Goal: Task Accomplishment & Management: Use online tool/utility

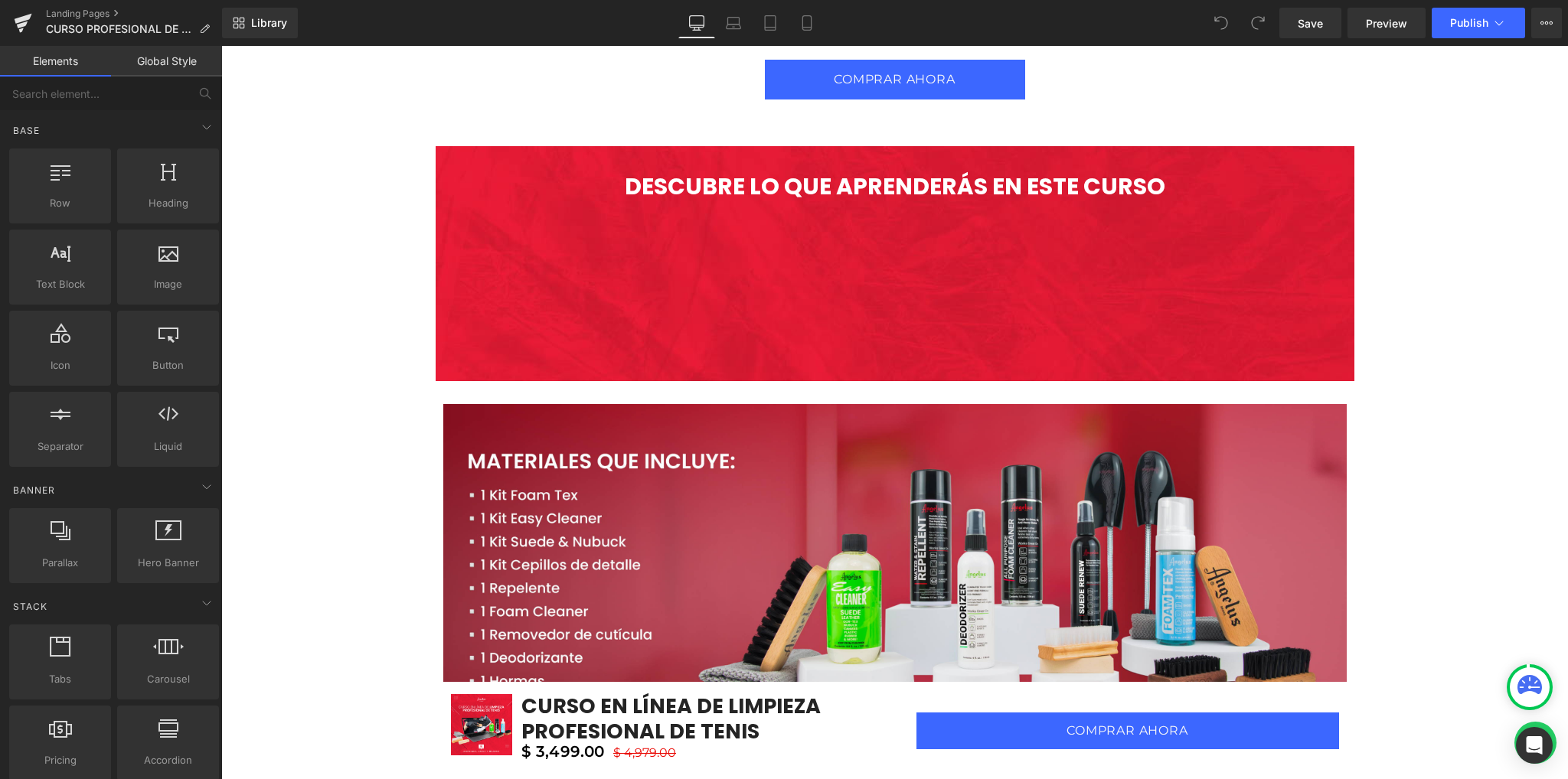
scroll to position [3139, 0]
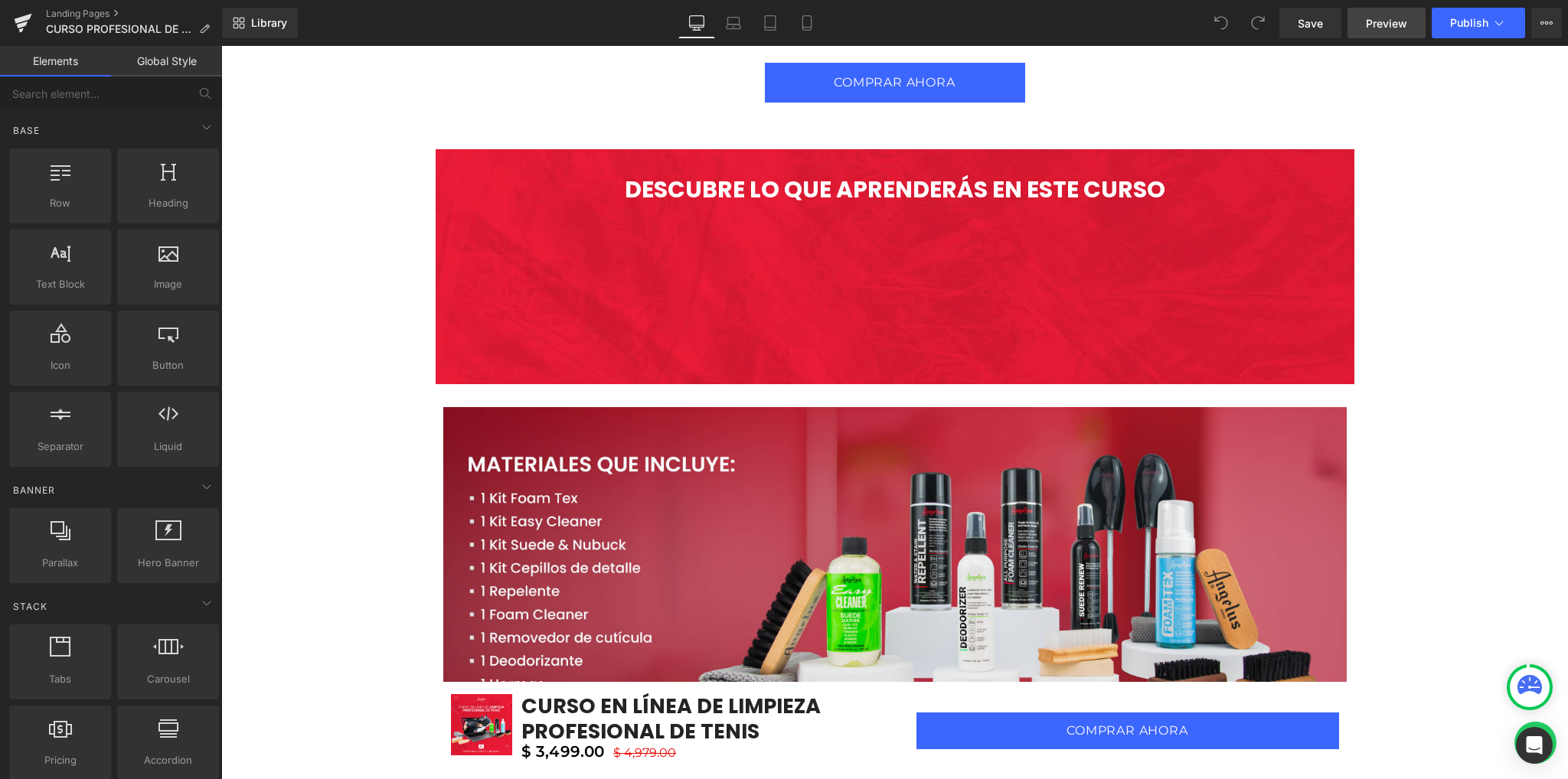
click at [1375, 25] on span "Preview" at bounding box center [1386, 23] width 41 height 16
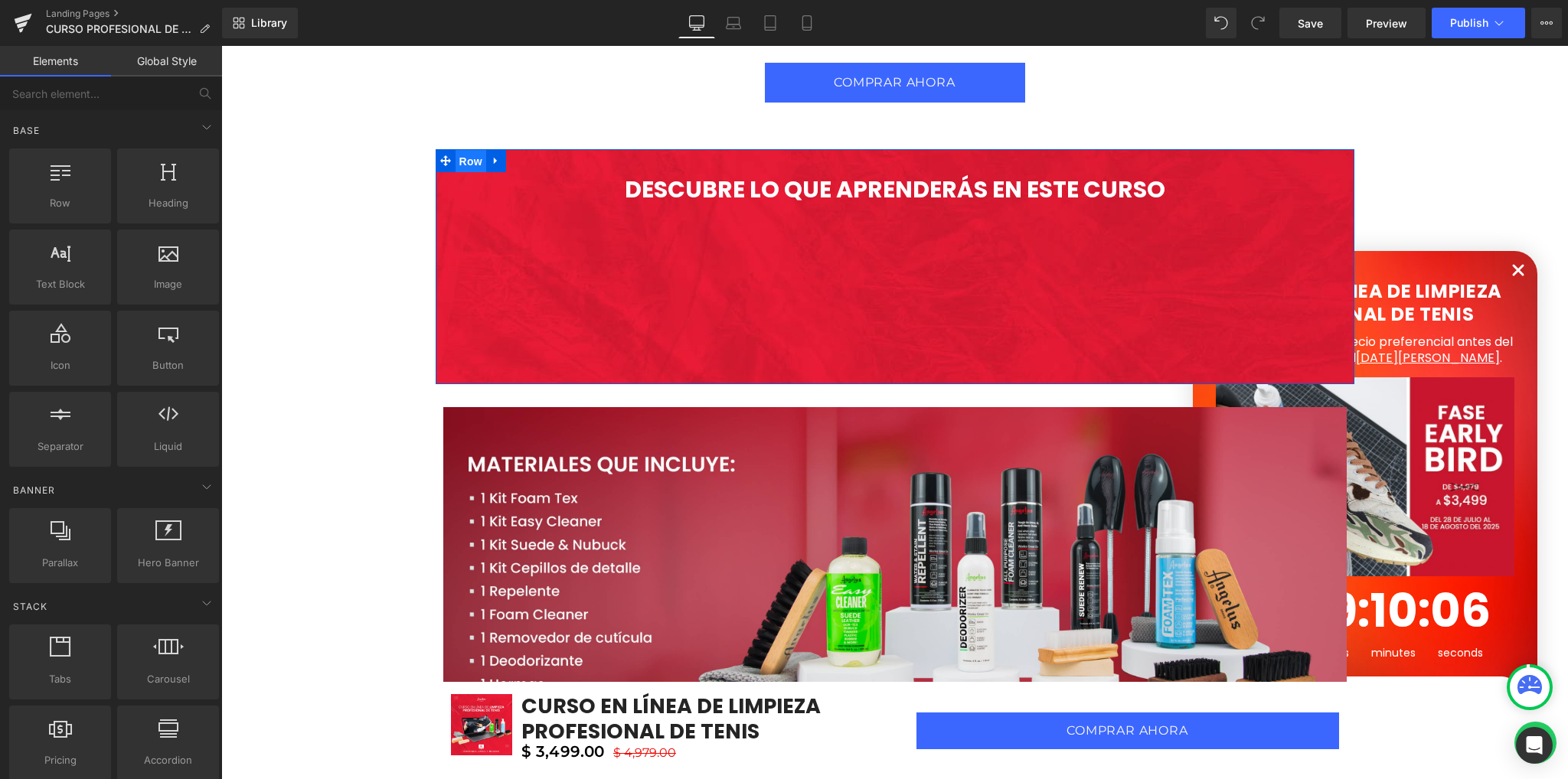
click at [464, 153] on span "Row" at bounding box center [470, 161] width 31 height 23
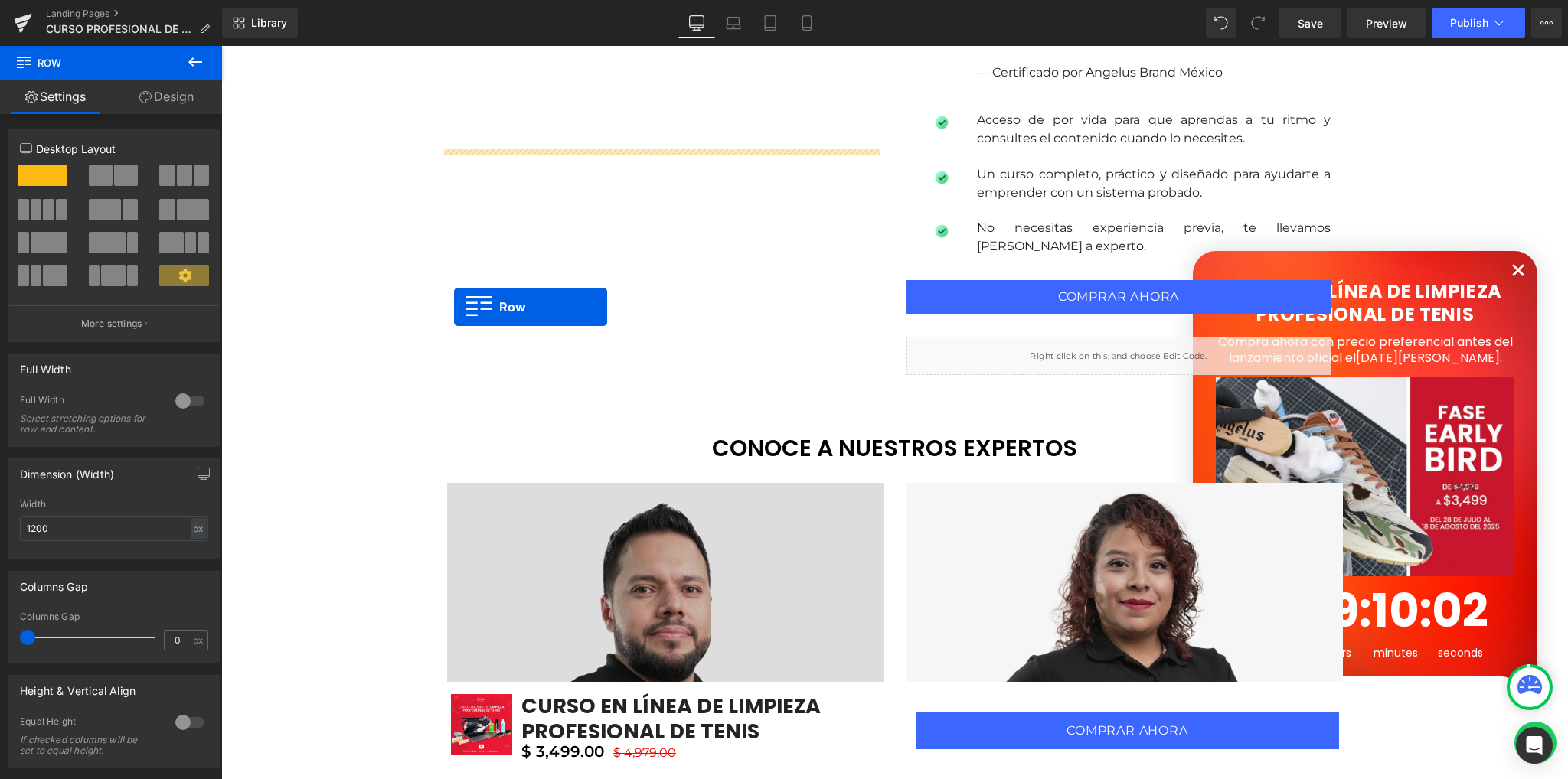
scroll to position [1607, 0]
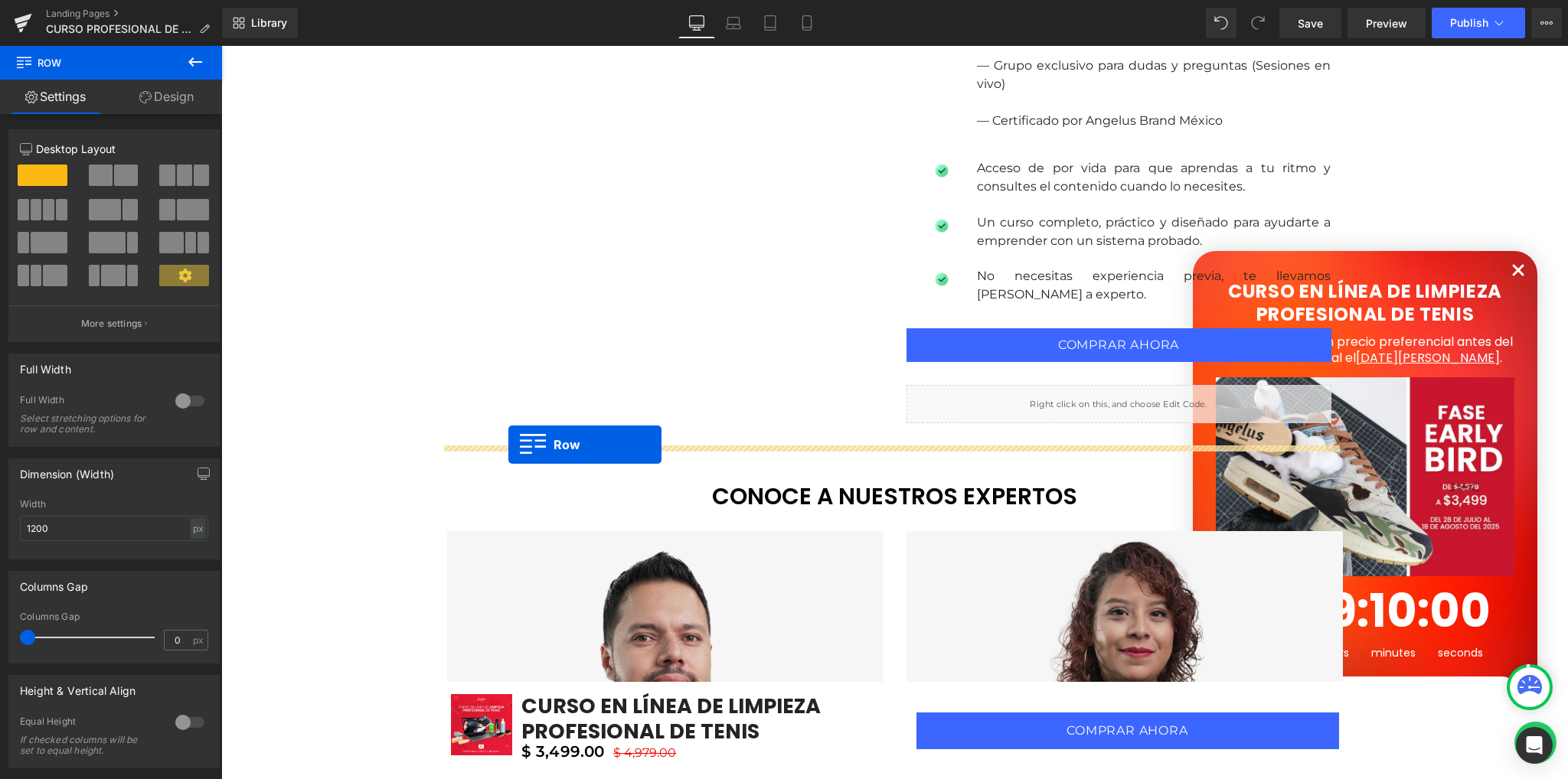
drag, startPoint x: 441, startPoint y: 157, endPoint x: 508, endPoint y: 444, distance: 294.7
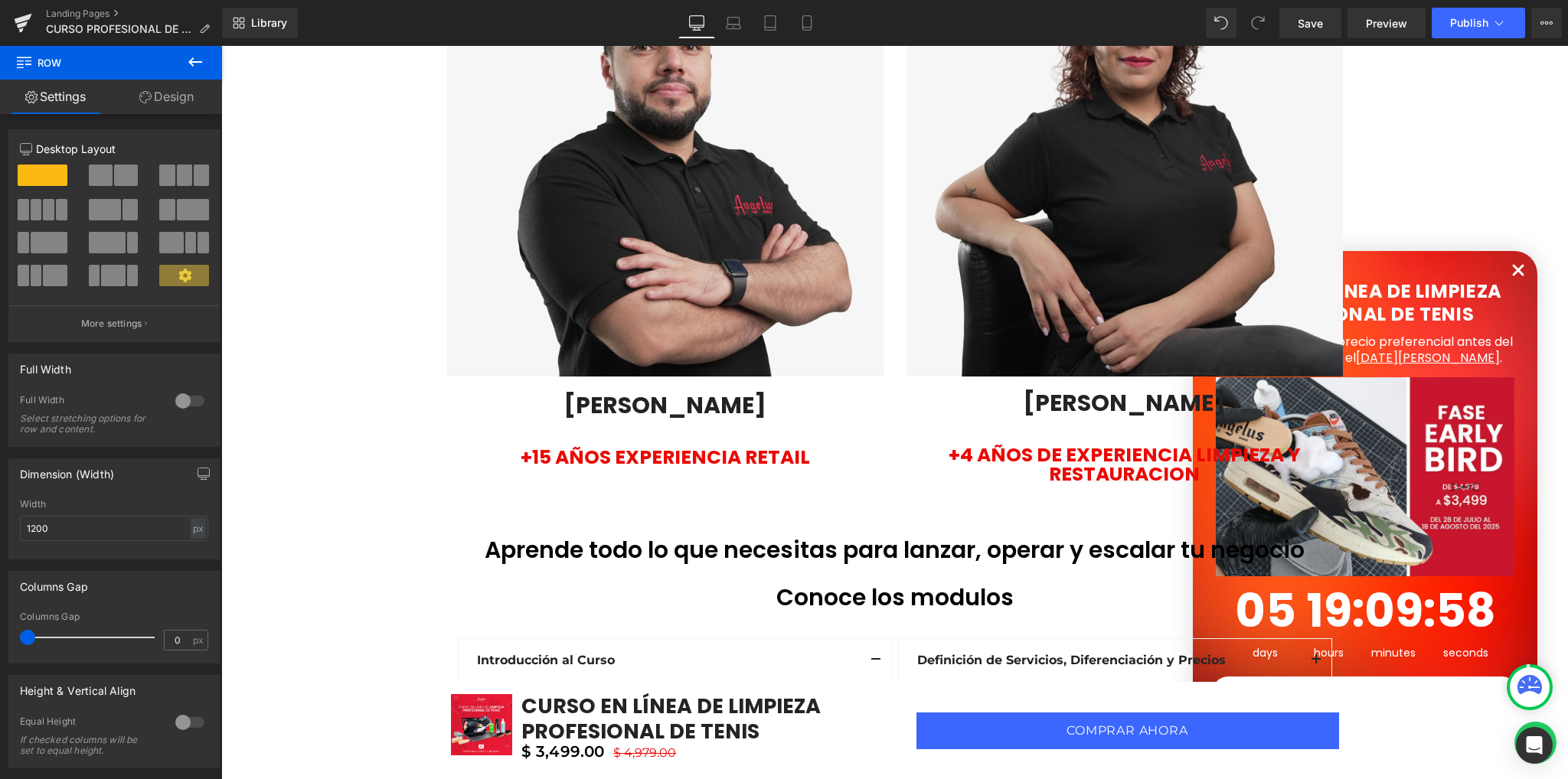
scroll to position [2449, 0]
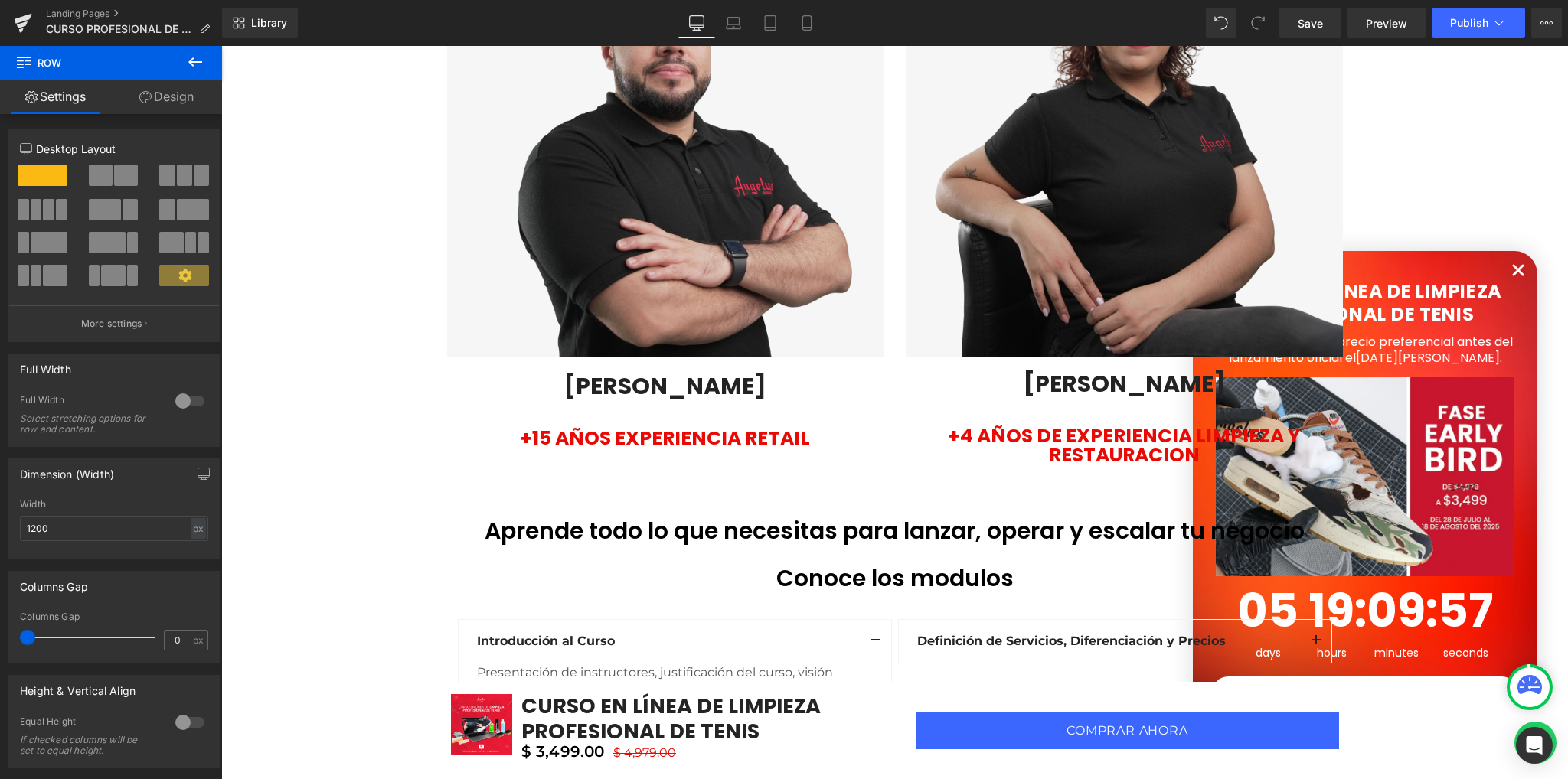
click at [1503, 266] on div "Image Image Vimeo Row Row Sale Off (P) Image CURSO EN LÍNEA DE LIMPIEZA PROFESI…" at bounding box center [895, 609] width 1347 height 5757
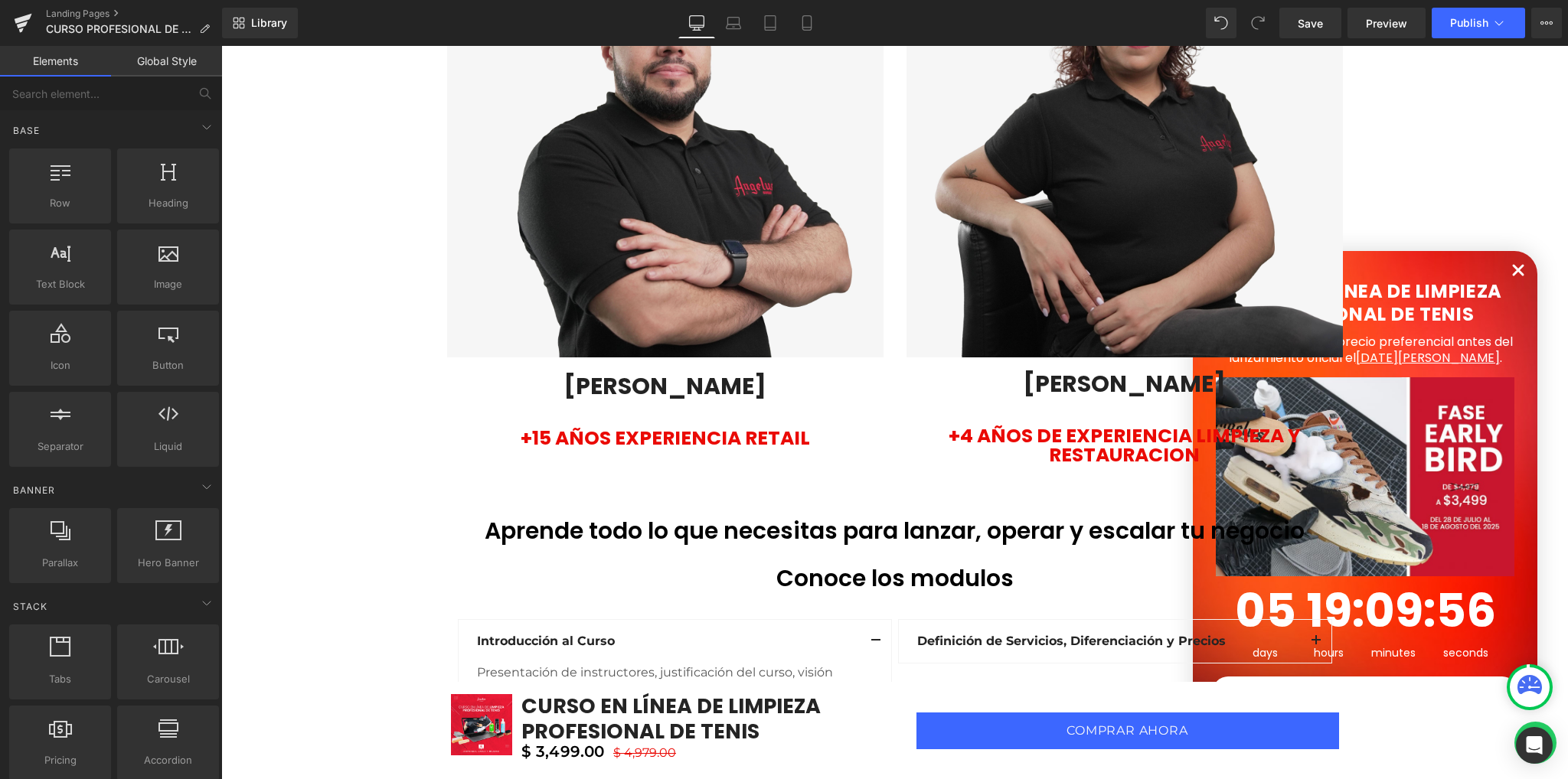
click at [1507, 270] on div "Image Image Vimeo Row Row Sale Off (P) Image CURSO EN LÍNEA DE LIMPIEZA PROFESI…" at bounding box center [895, 609] width 1347 height 5757
click at [1511, 270] on div "Image Image Vimeo Row Row Sale Off (P) Image CURSO EN LÍNEA DE LIMPIEZA PROFESI…" at bounding box center [895, 609] width 1347 height 5757
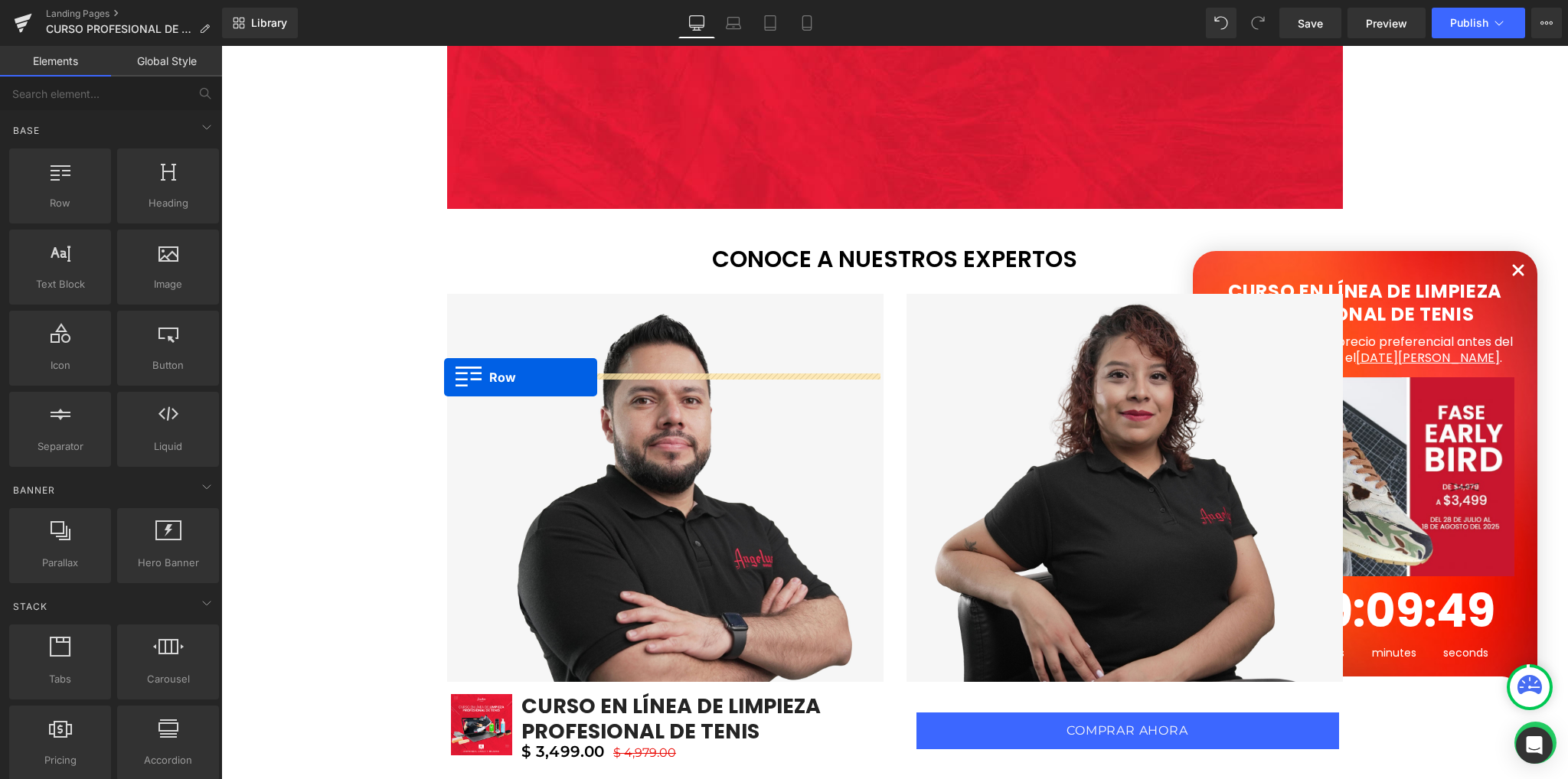
scroll to position [1991, 0]
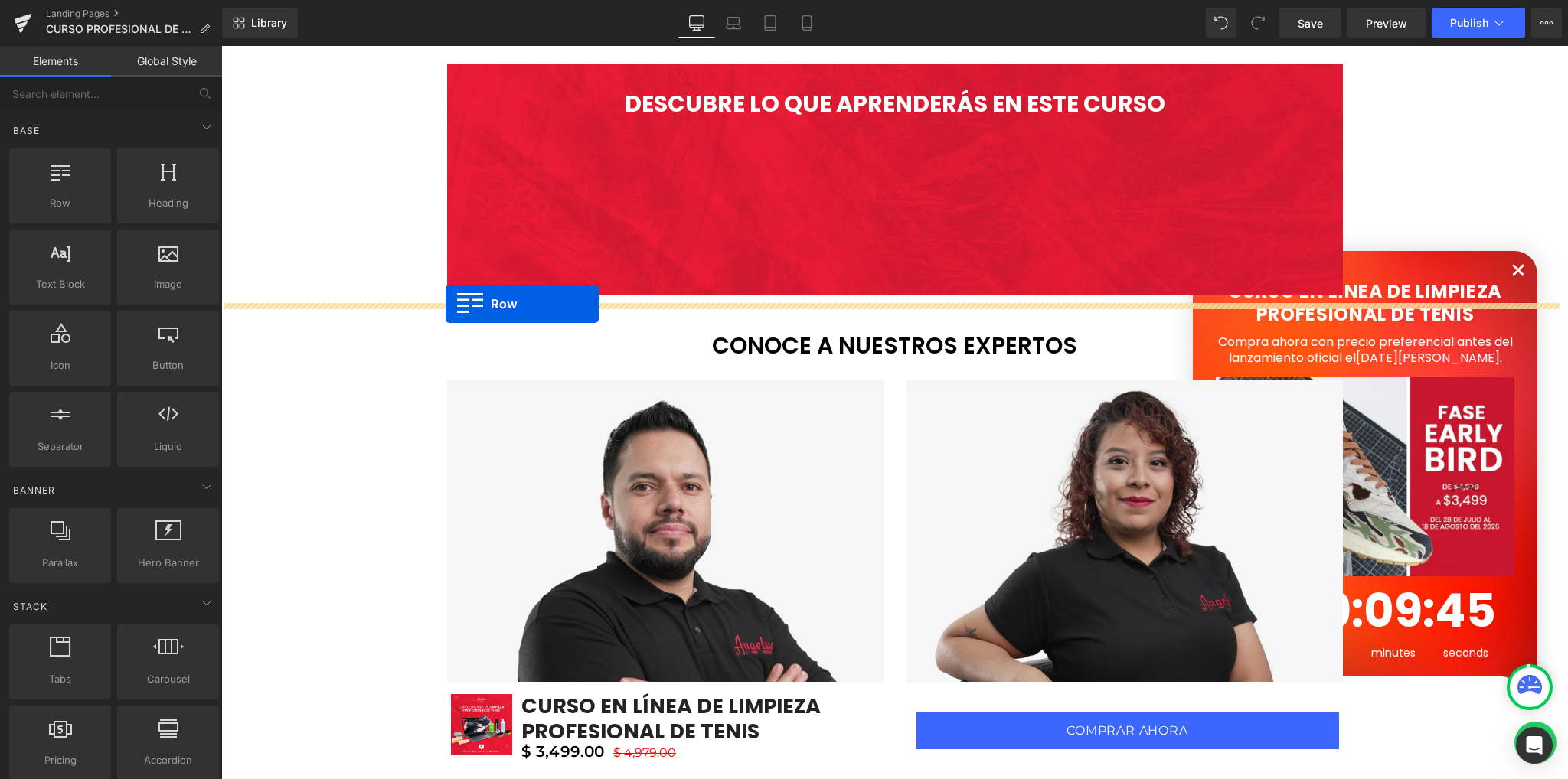
drag, startPoint x: 439, startPoint y: 418, endPoint x: 445, endPoint y: 304, distance: 114.2
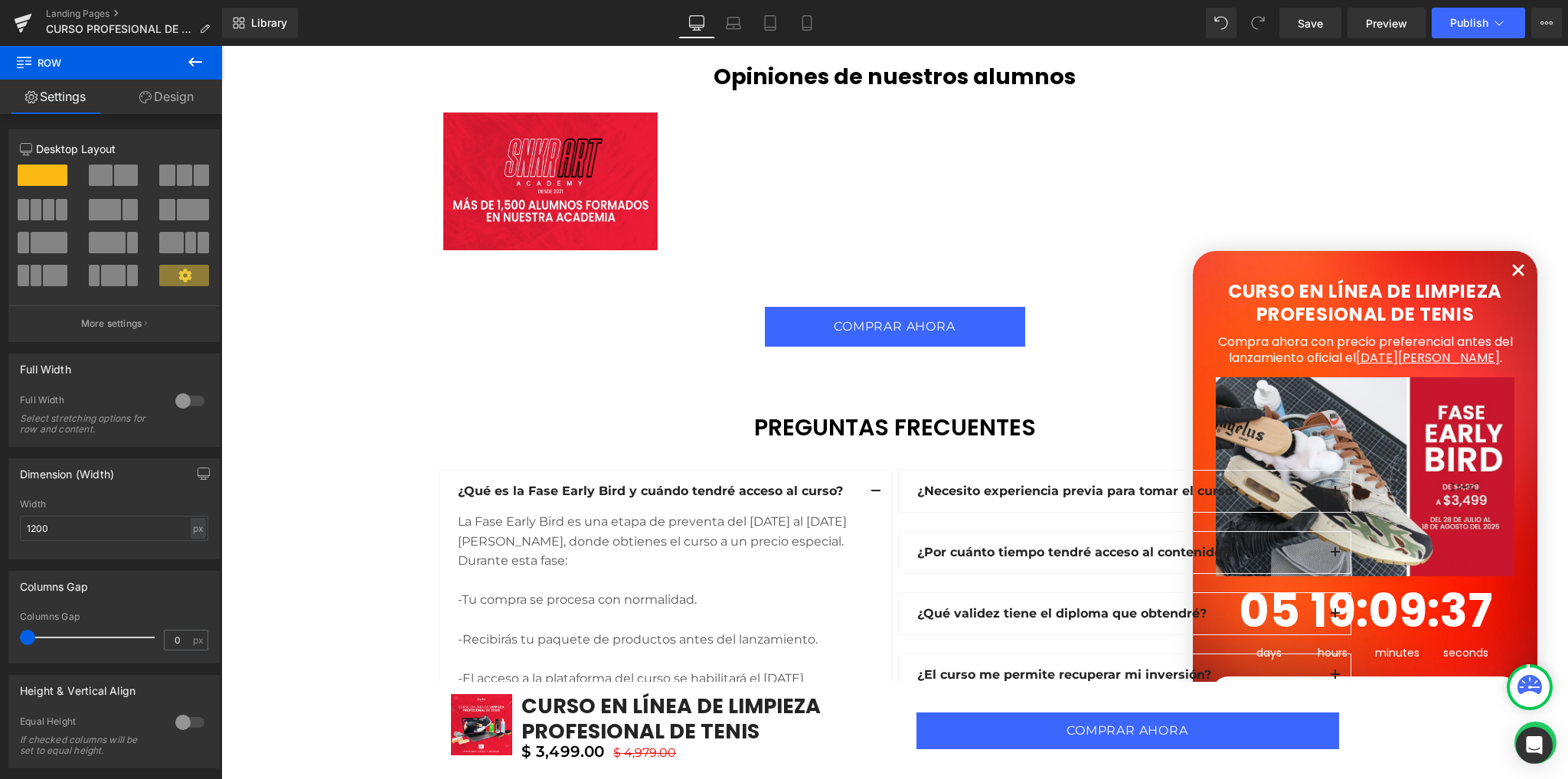
scroll to position [4287, 0]
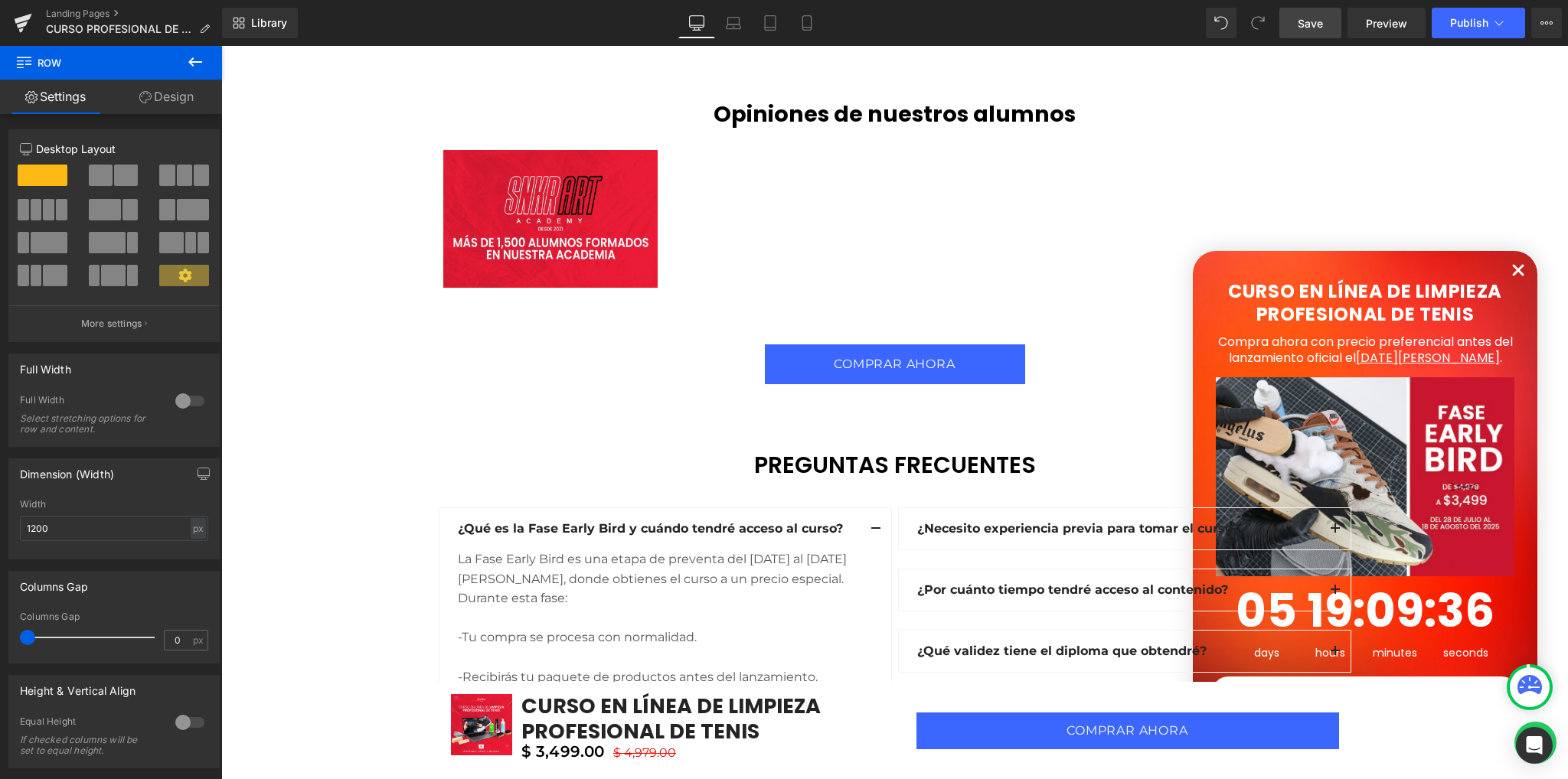
drag, startPoint x: 1302, startPoint y: 38, endPoint x: 1077, endPoint y: 103, distance: 234.2
click at [1302, 38] on link "Save" at bounding box center [1310, 23] width 62 height 31
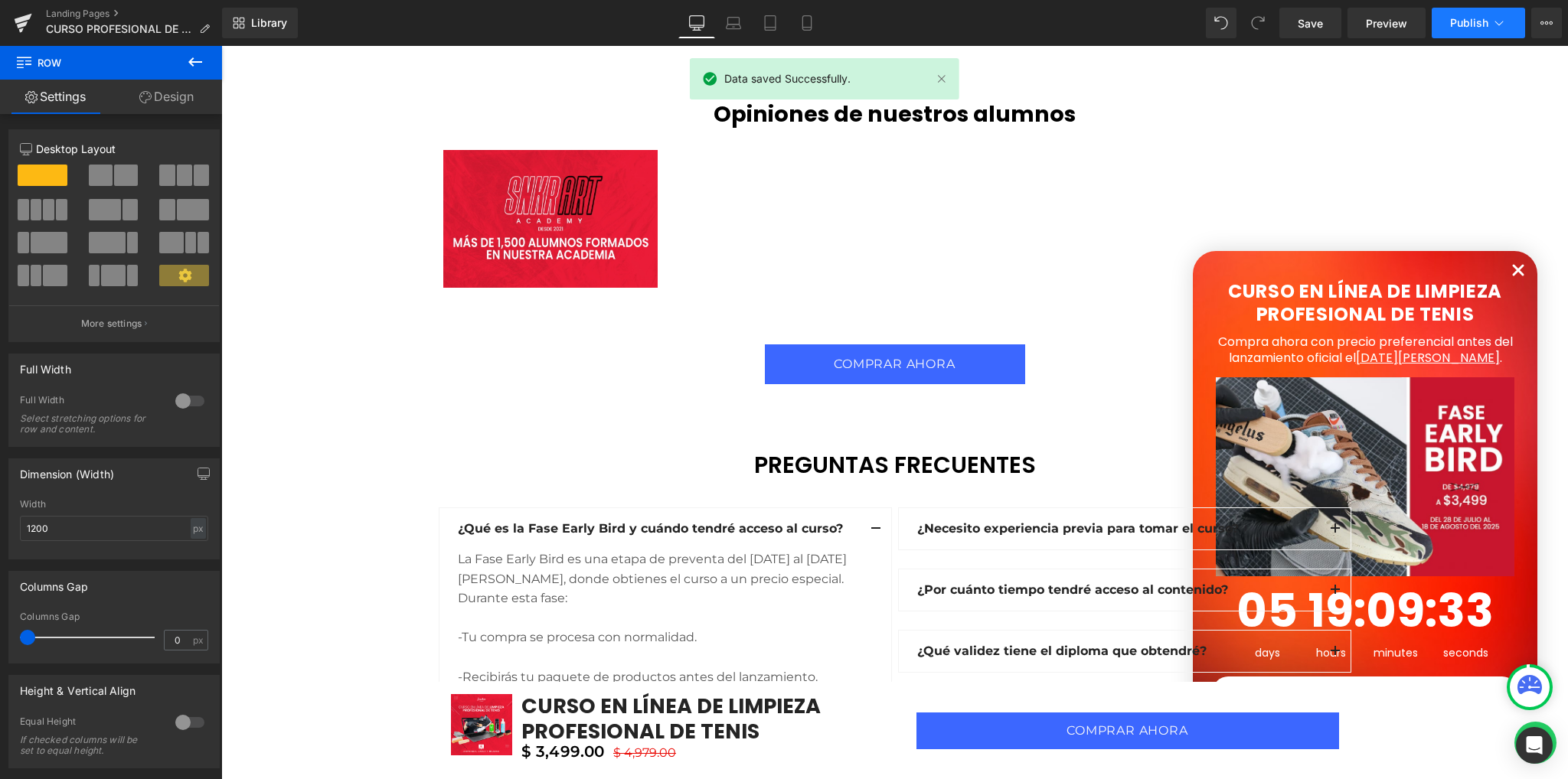
click at [1500, 25] on icon at bounding box center [1498, 23] width 15 height 15
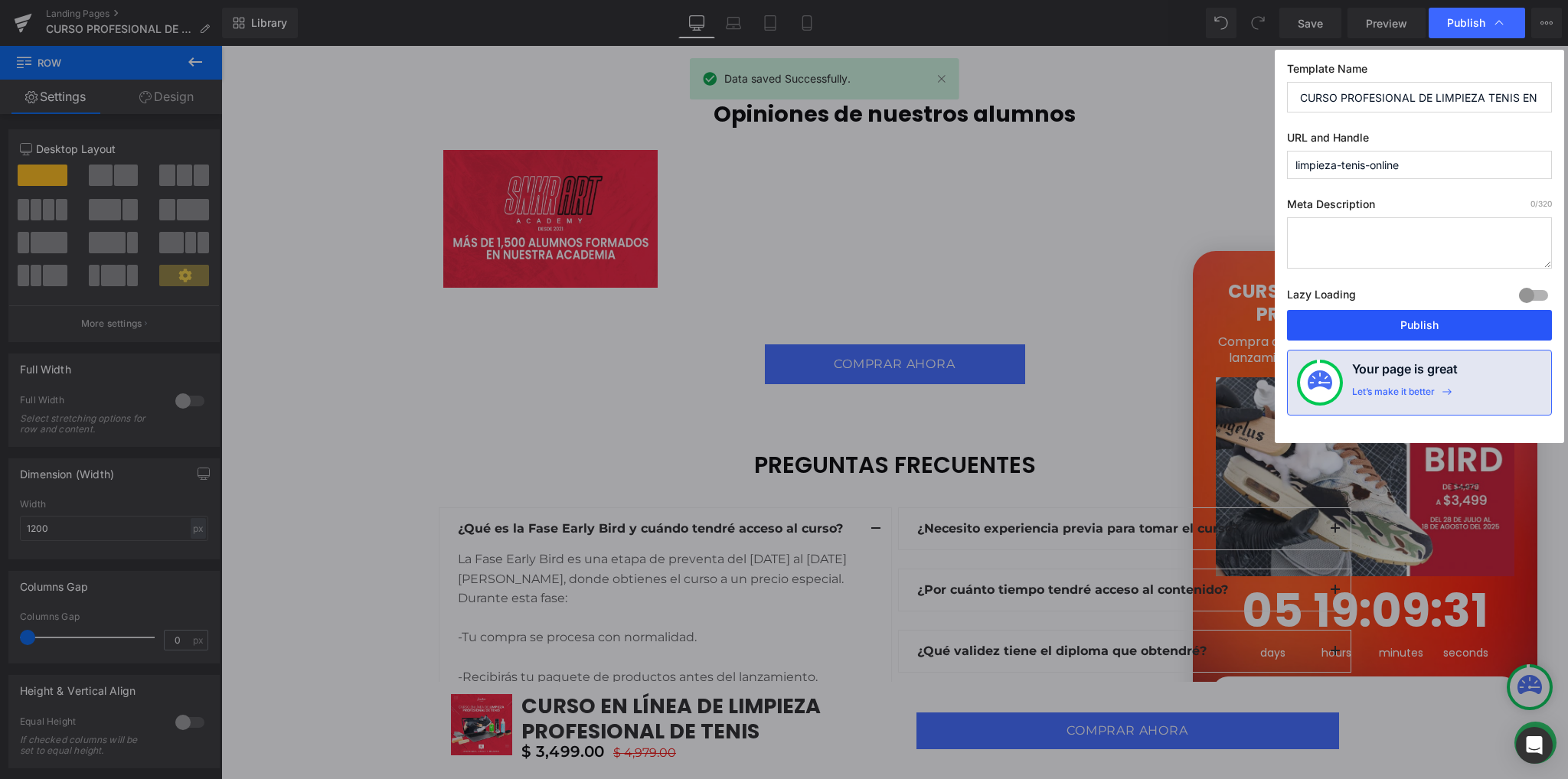
click at [1335, 319] on button "Publish" at bounding box center [1420, 325] width 265 height 31
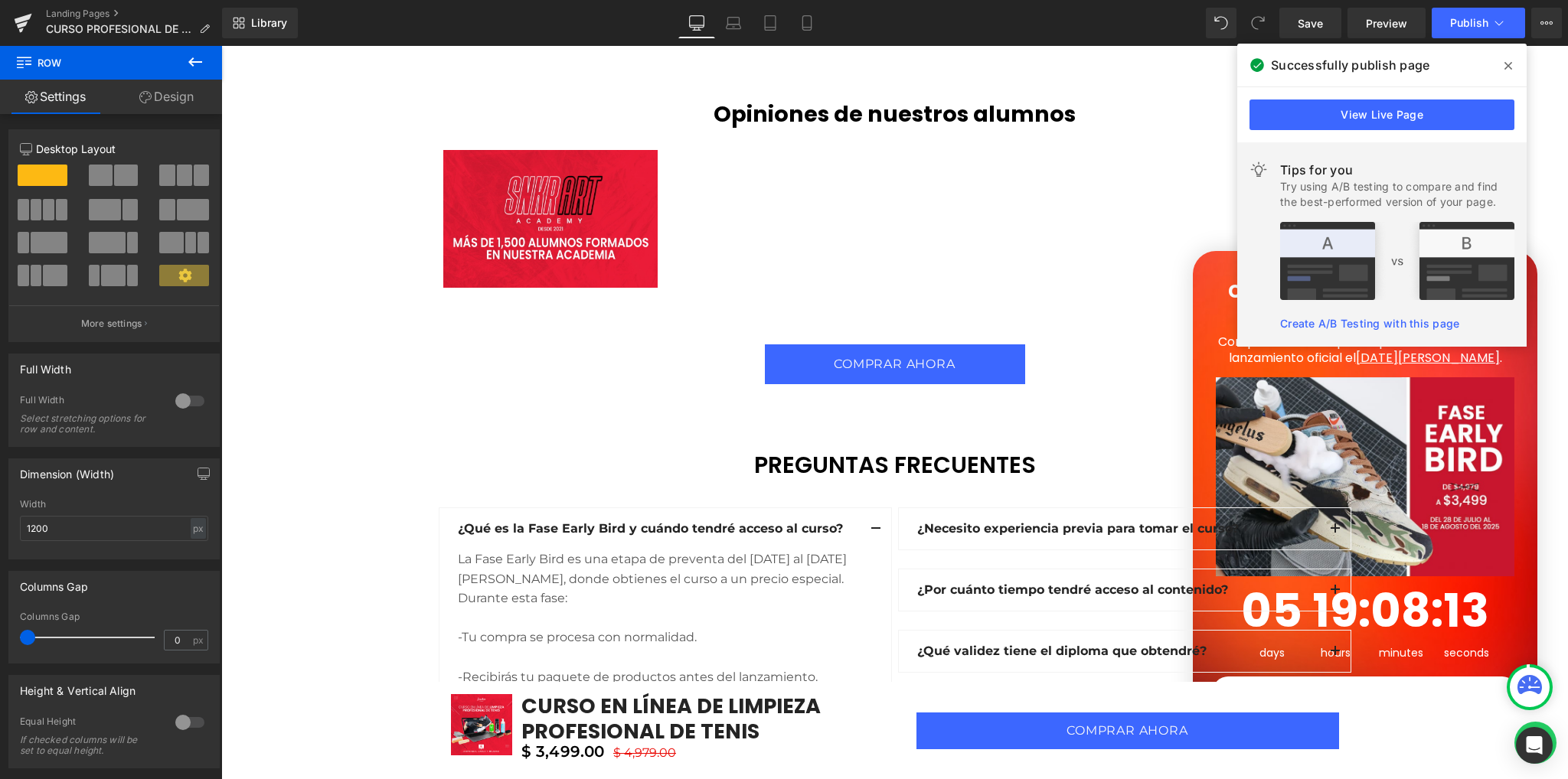
click at [1507, 68] on icon at bounding box center [1508, 65] width 8 height 8
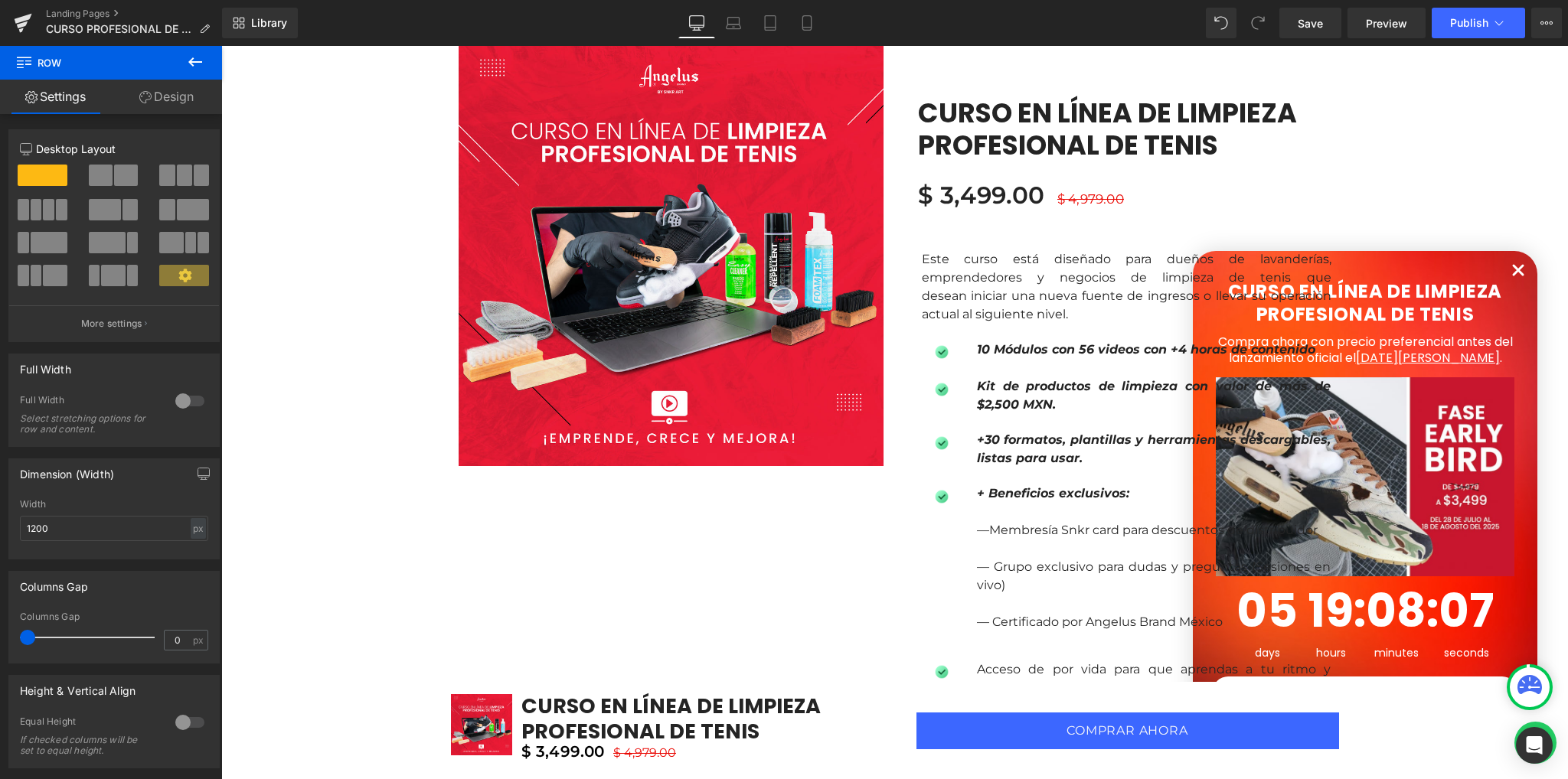
scroll to position [1531, 0]
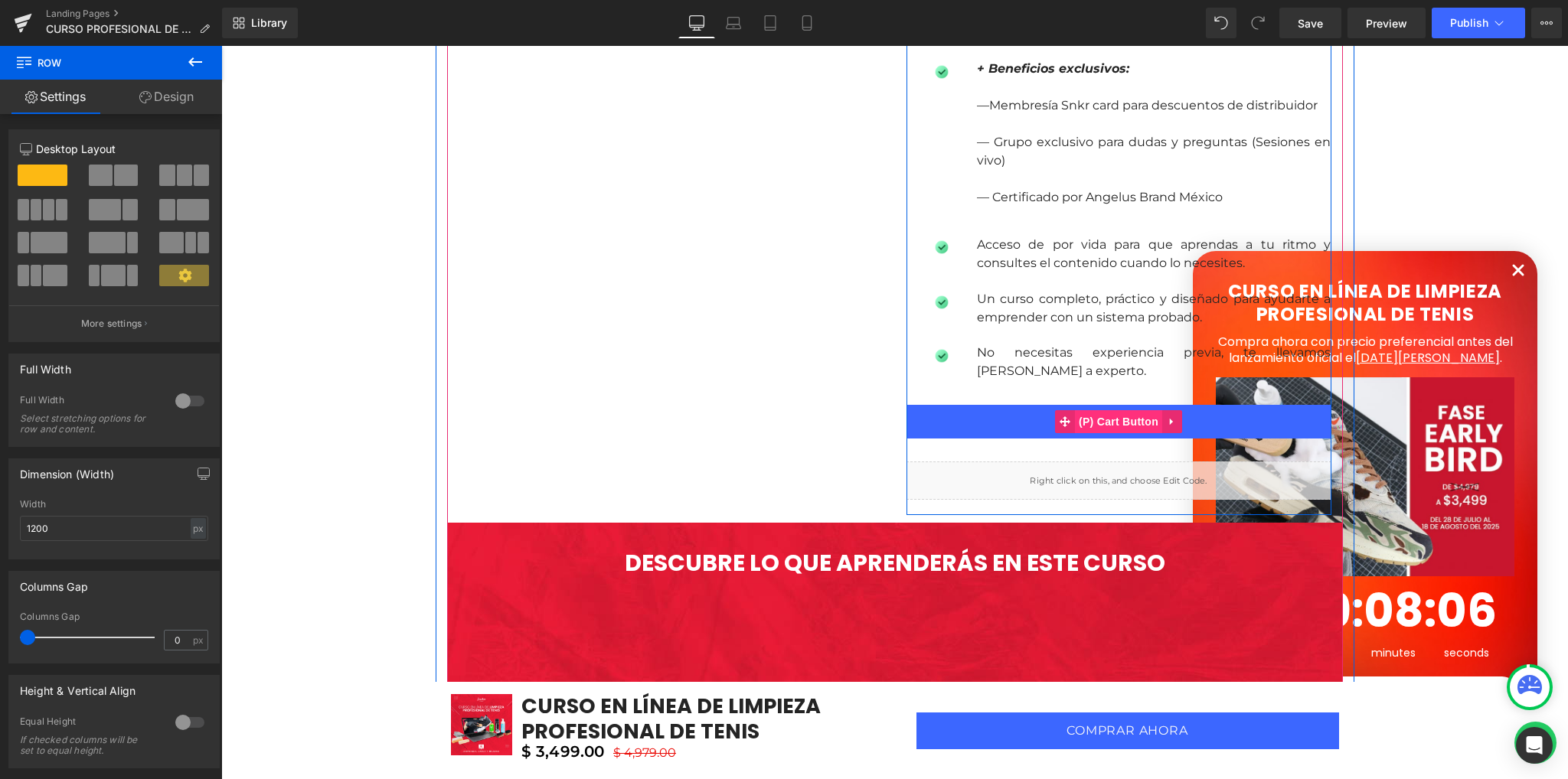
click at [1105, 418] on span "(P) Cart Button" at bounding box center [1119, 421] width 87 height 23
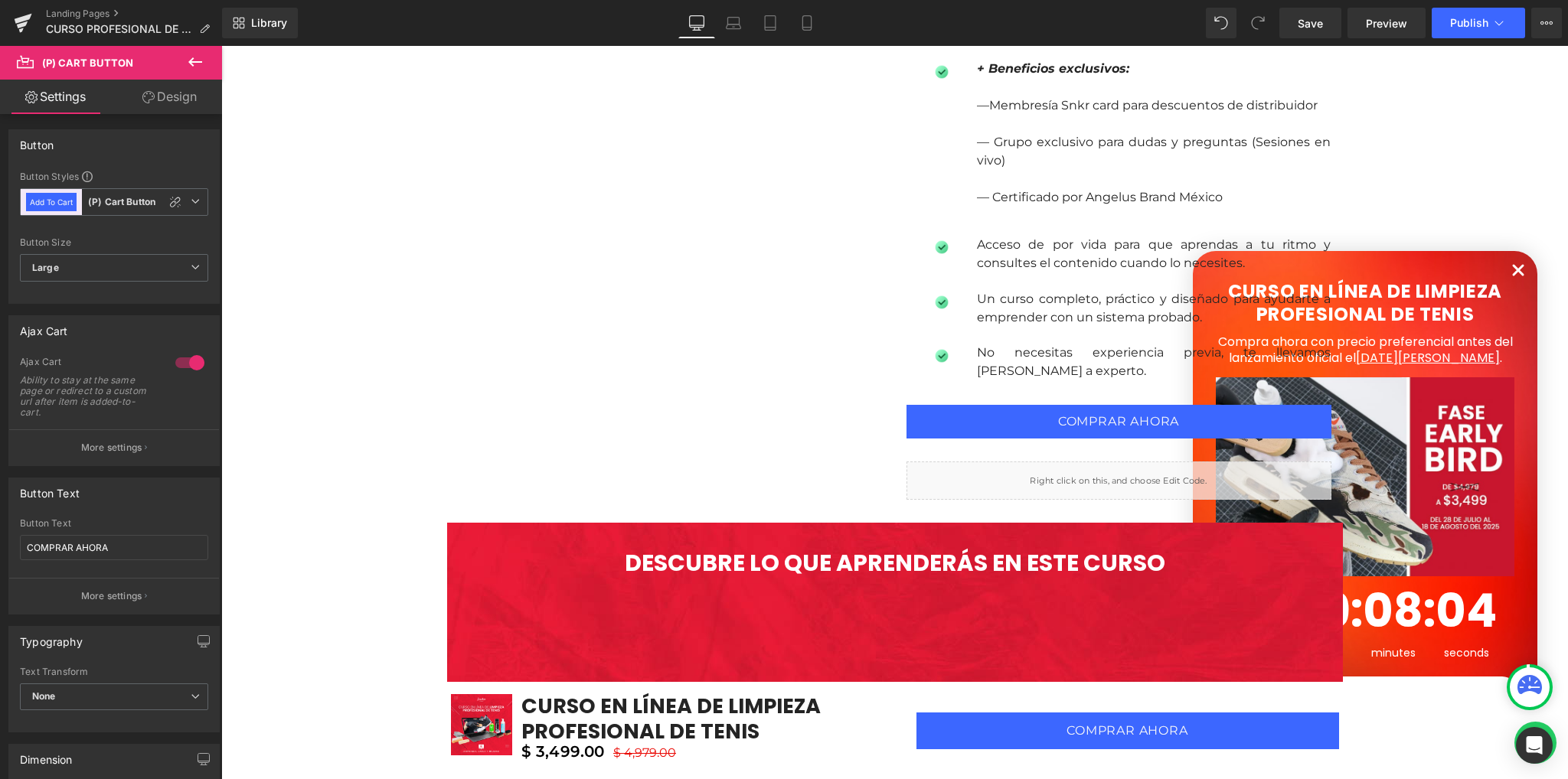
click at [160, 99] on link "Design" at bounding box center [169, 96] width 111 height 34
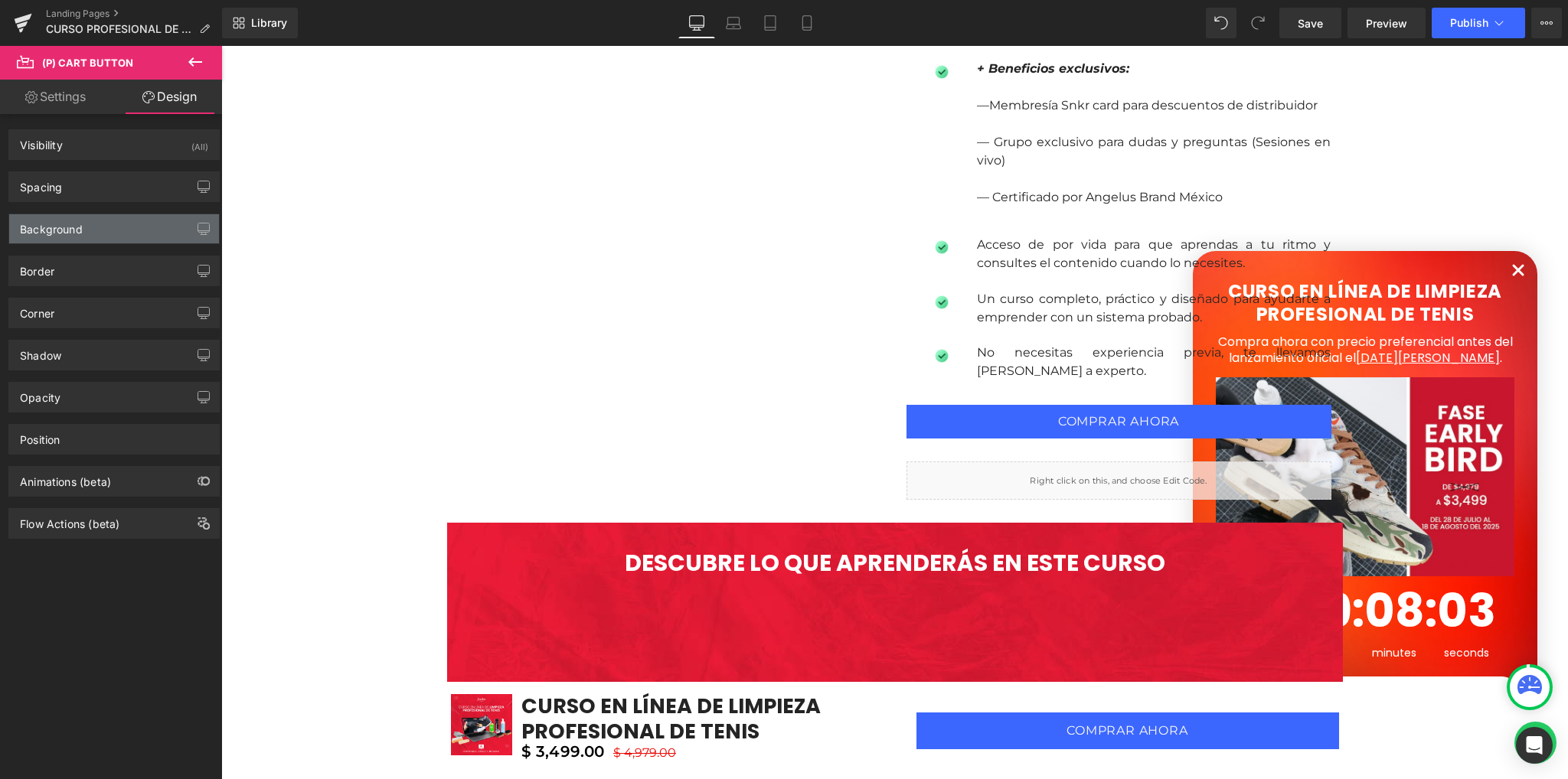
click at [98, 222] on div "Background" at bounding box center [114, 229] width 210 height 29
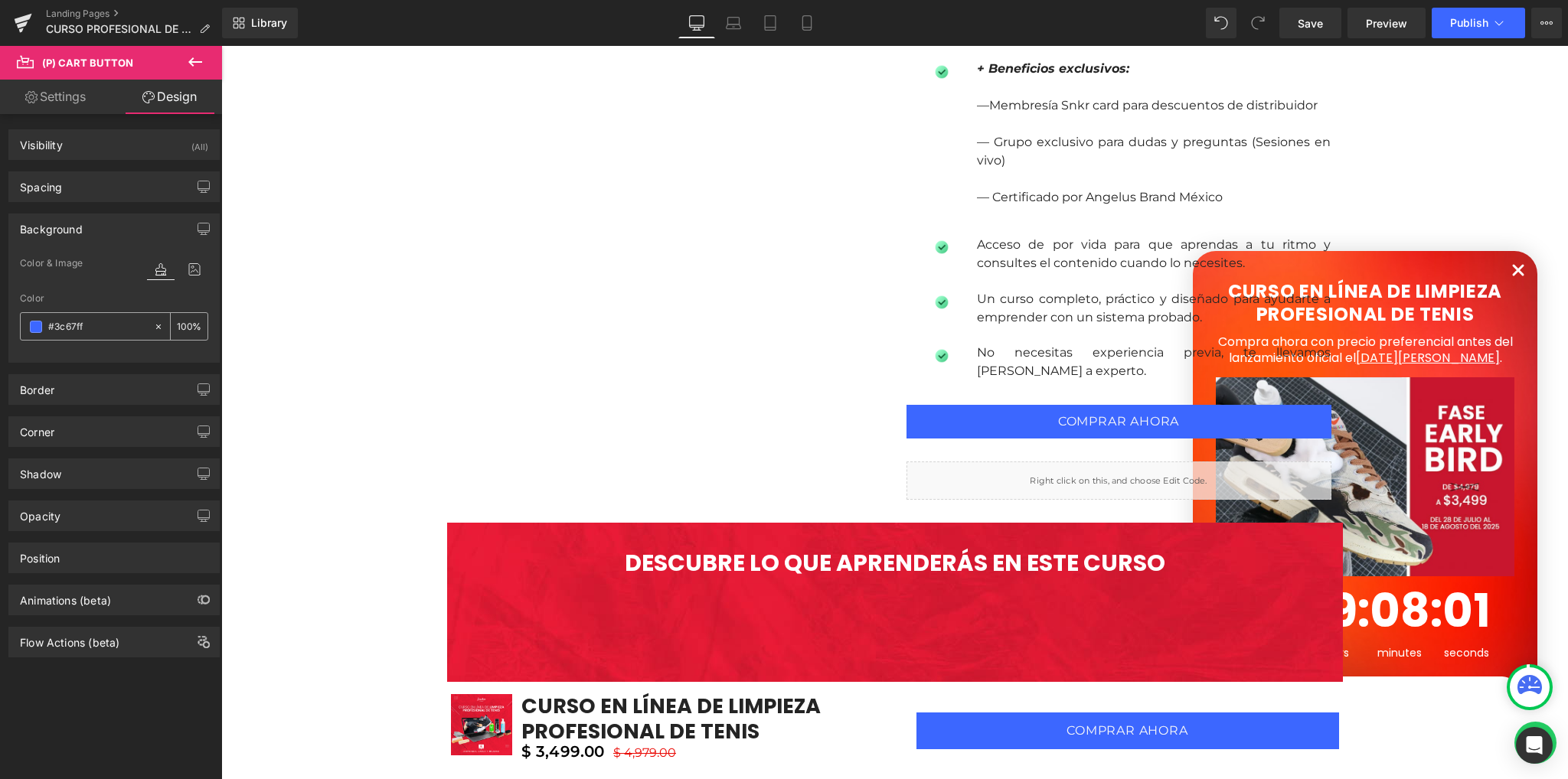
paste input "D12442"
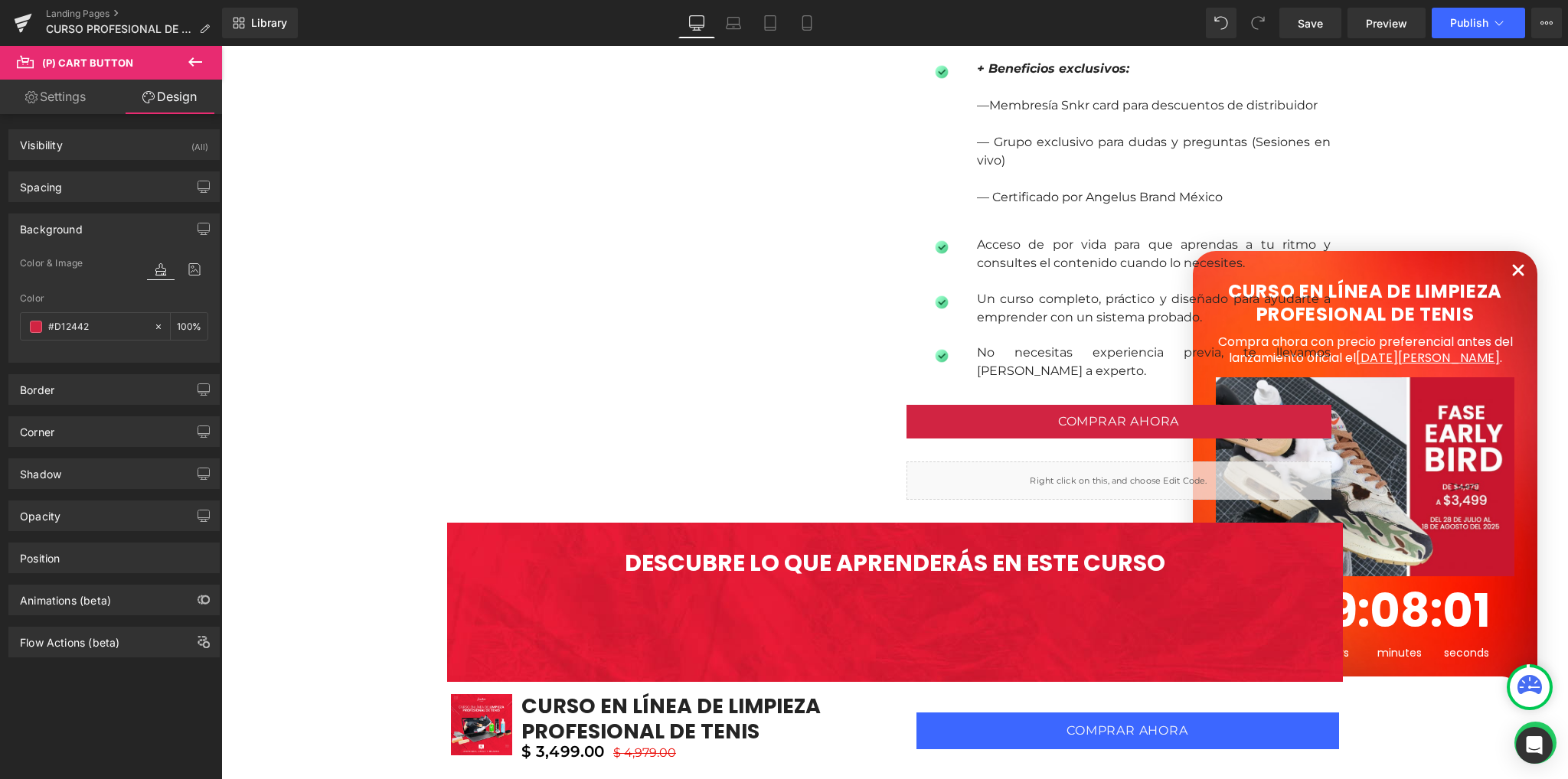
type input "#d12442"
click at [96, 356] on div at bounding box center [114, 353] width 189 height 10
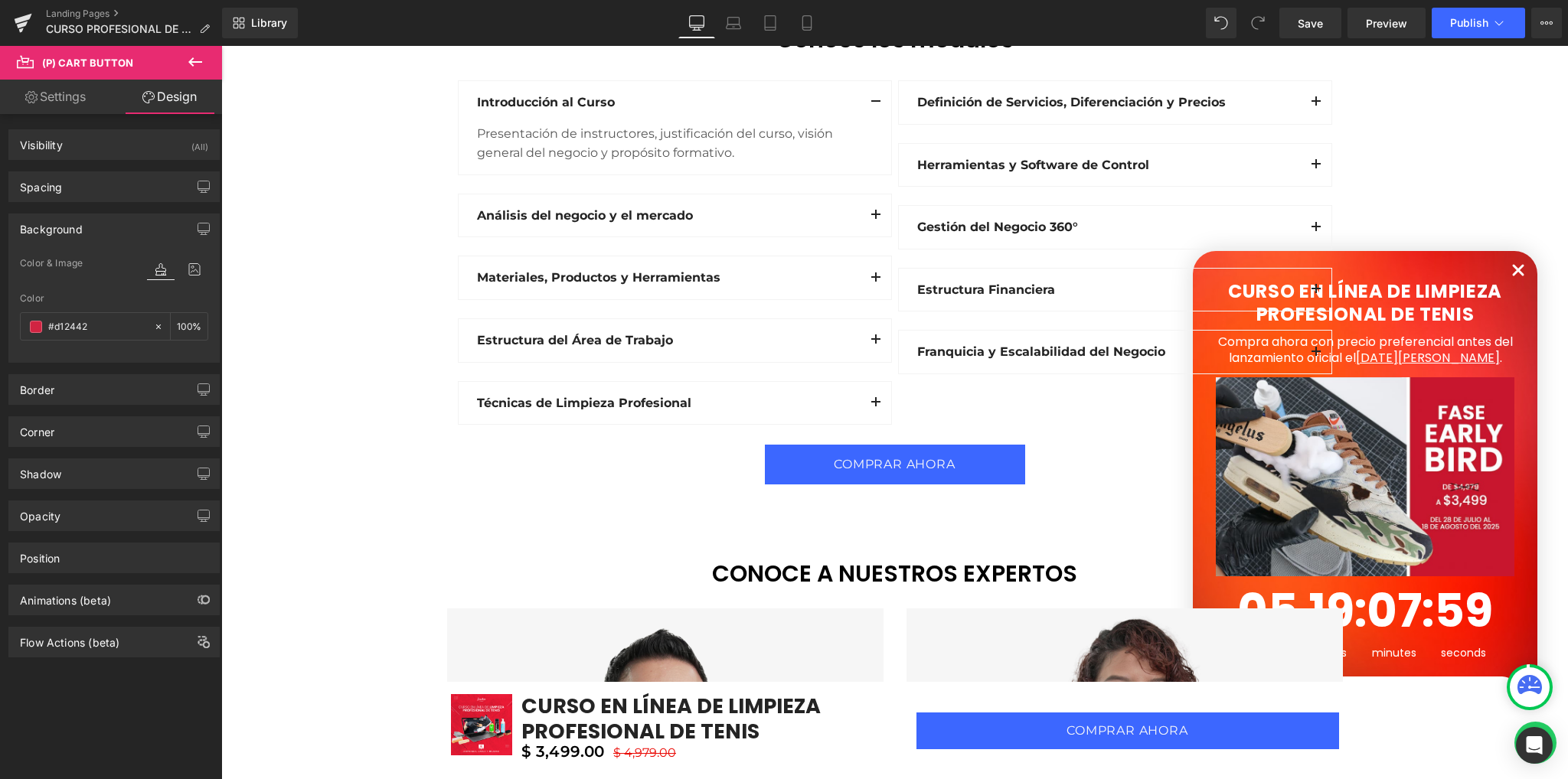
scroll to position [2373, 0]
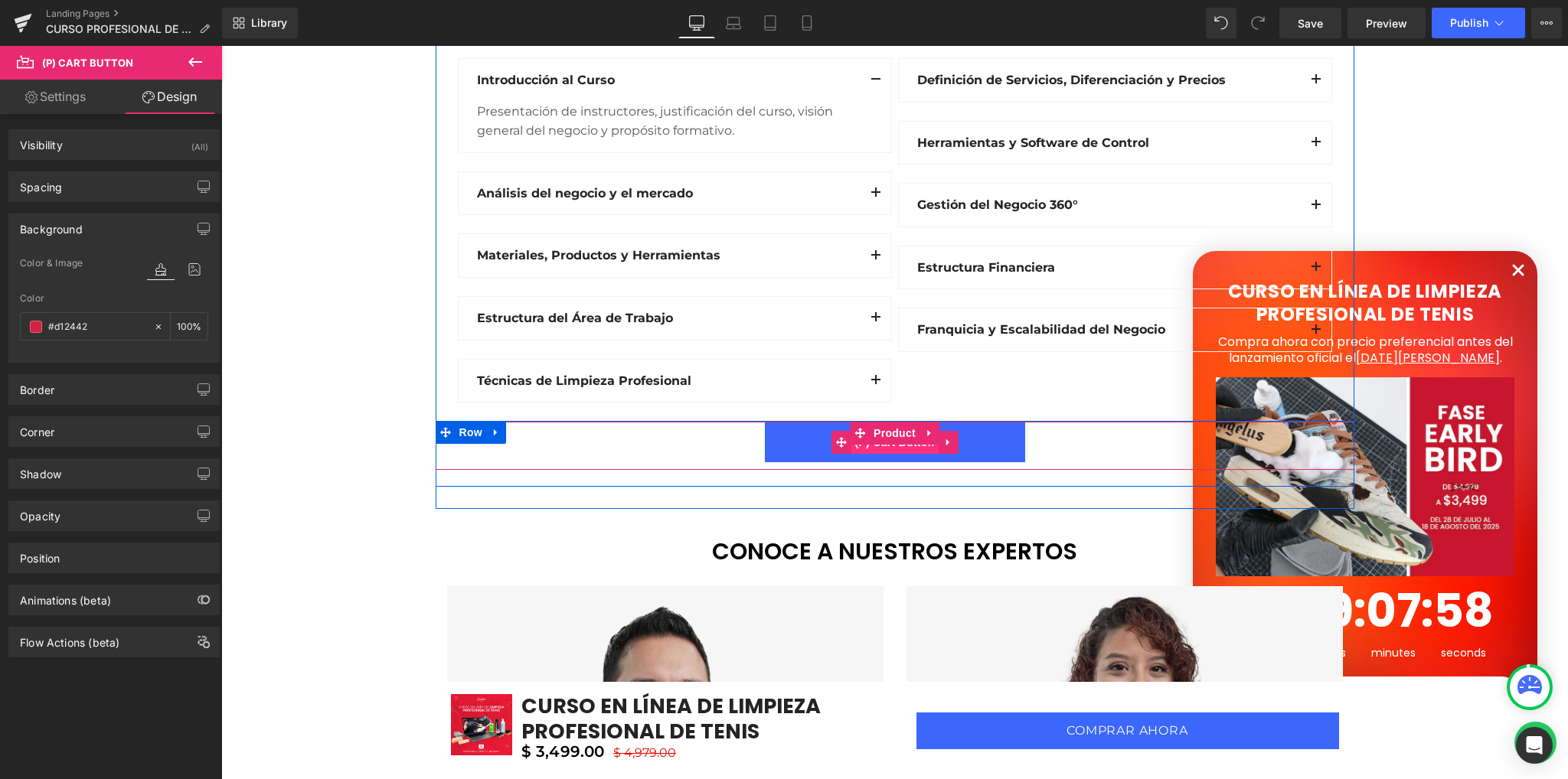
click at [885, 444] on span "(P) Cart Button" at bounding box center [894, 442] width 87 height 23
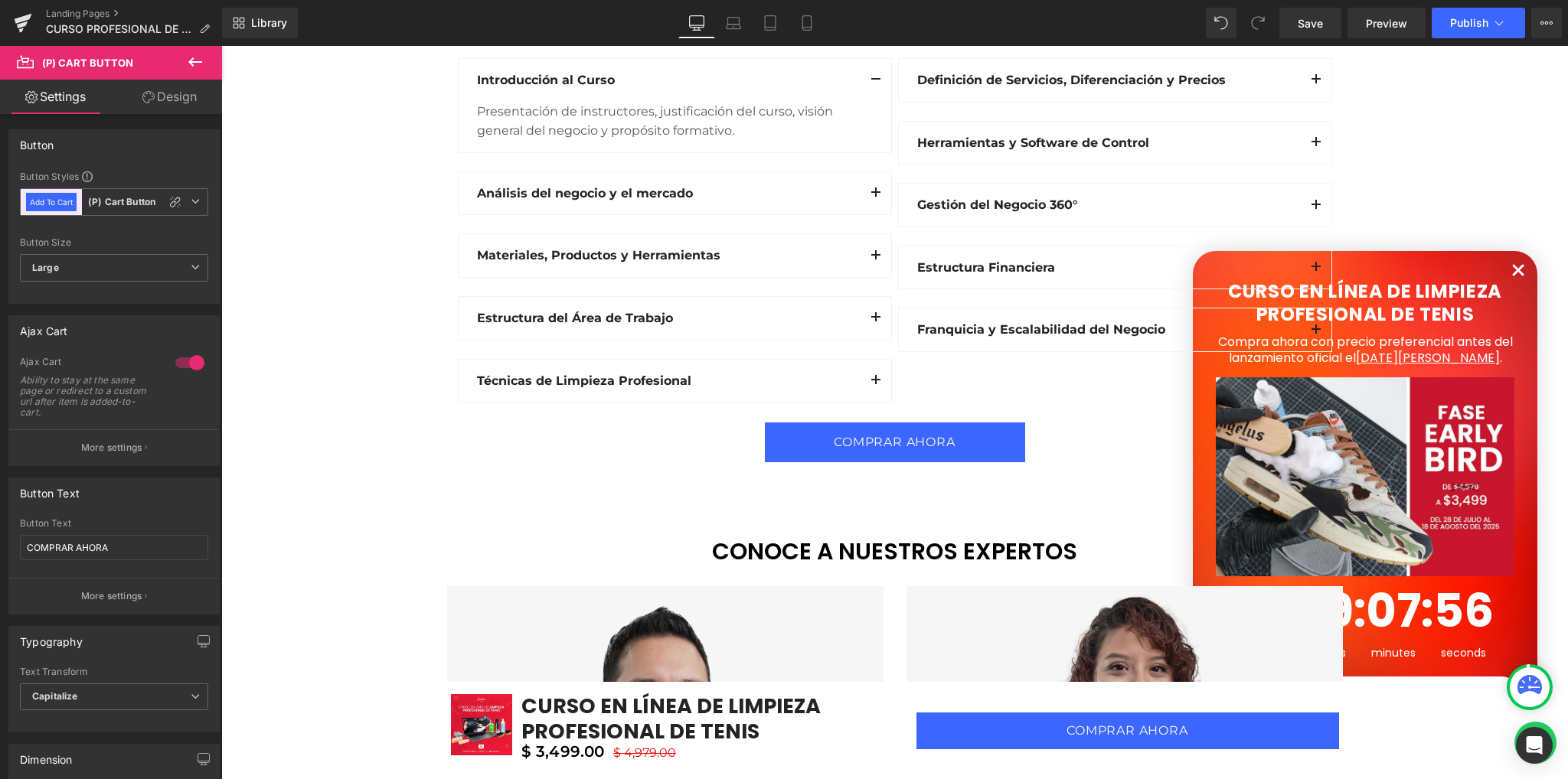
click at [175, 99] on link "Design" at bounding box center [169, 96] width 111 height 34
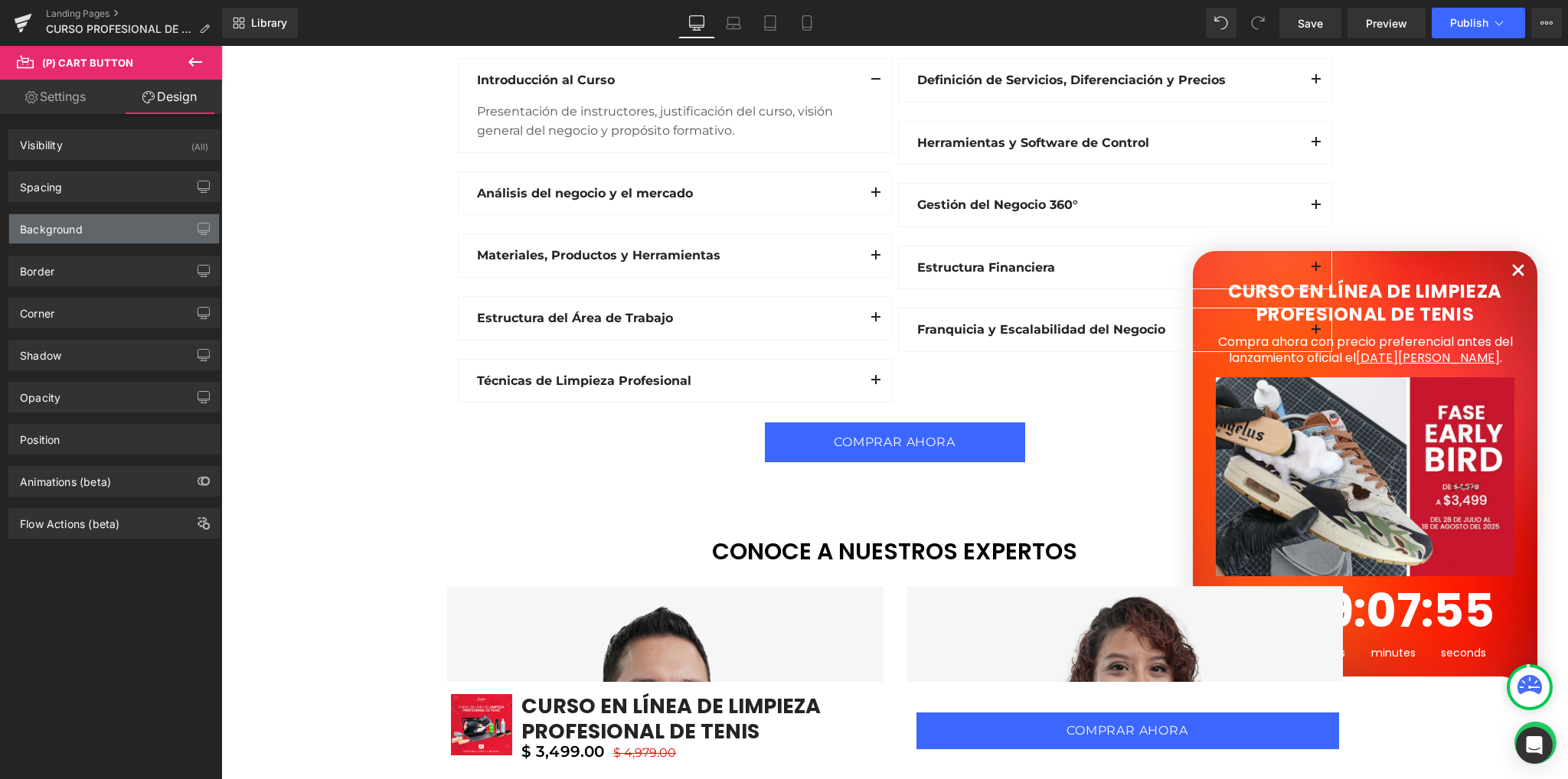
click at [99, 227] on div "Background" at bounding box center [114, 229] width 210 height 29
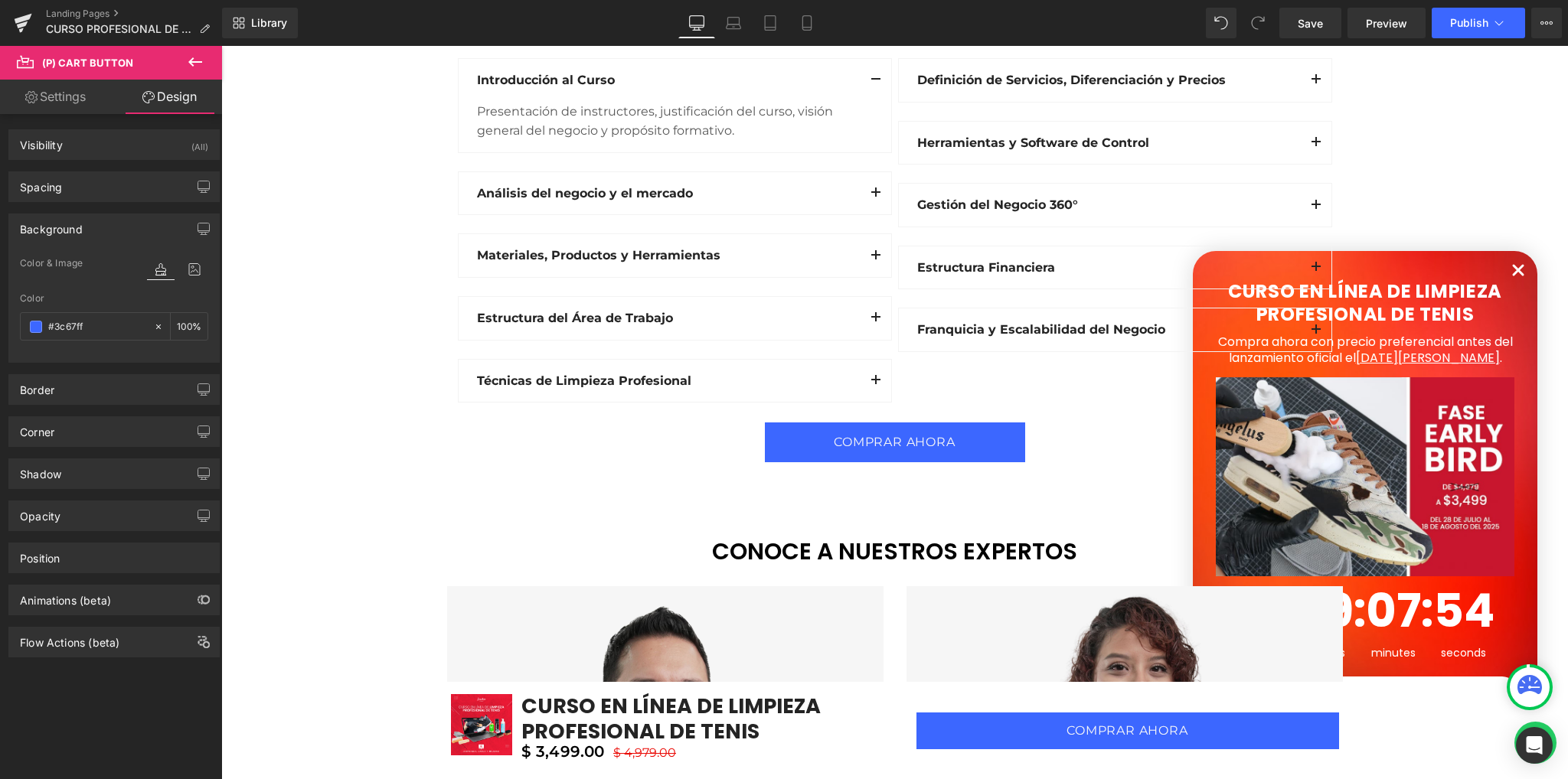
paste input "D12442"
type input "#D12442"
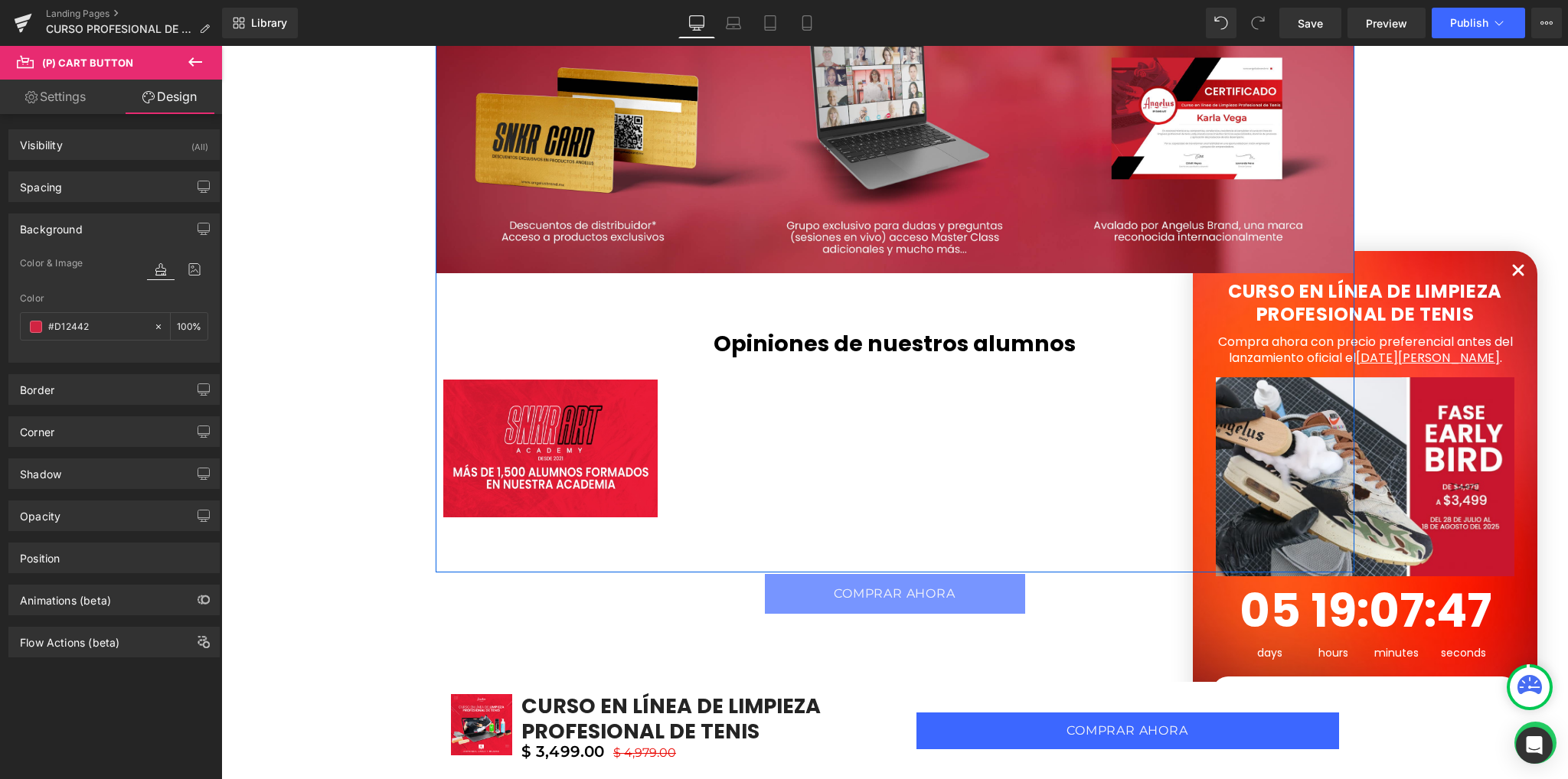
scroll to position [4210, 0]
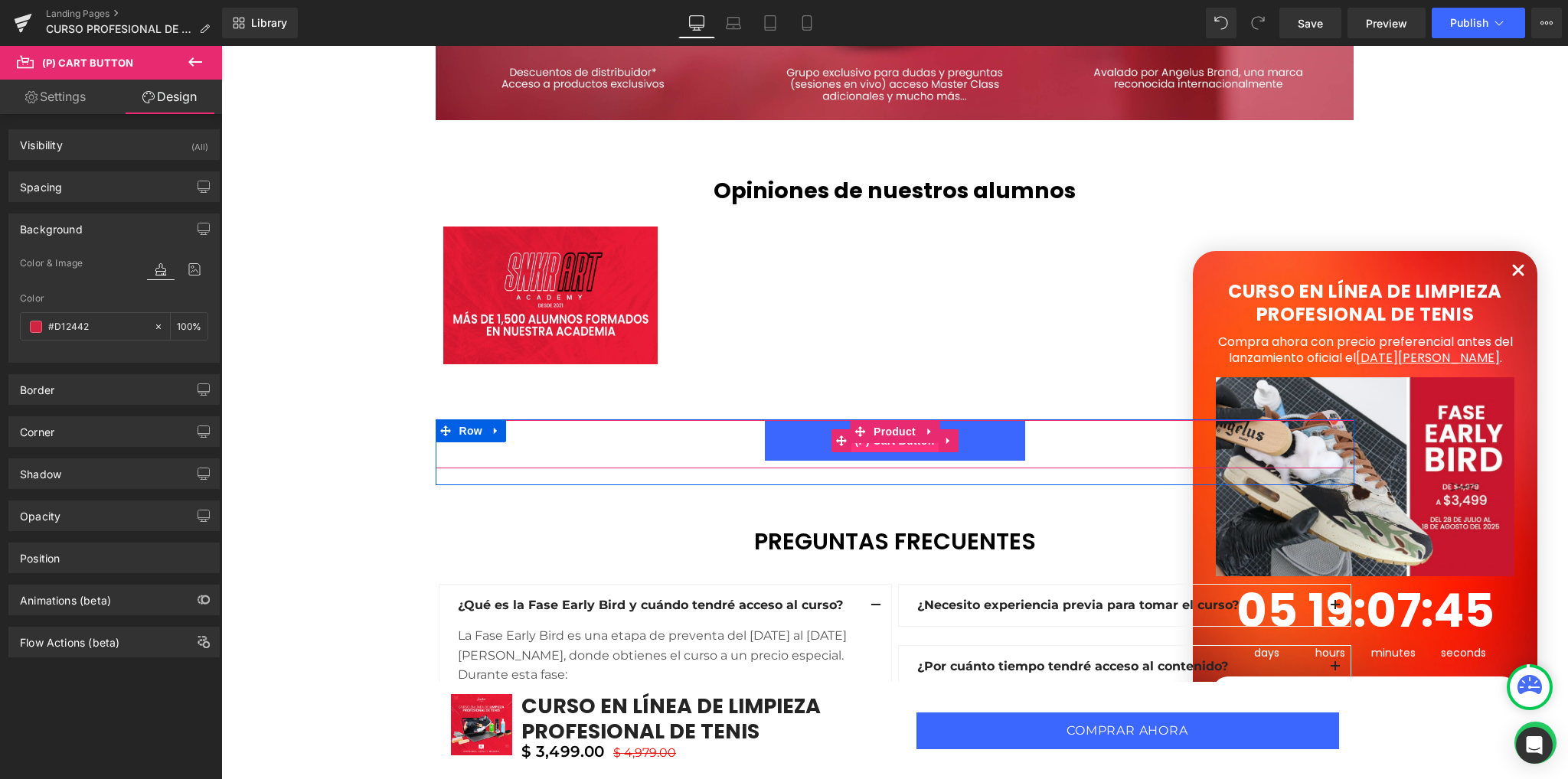
click at [883, 449] on span "(P) Cart Button" at bounding box center [894, 440] width 87 height 23
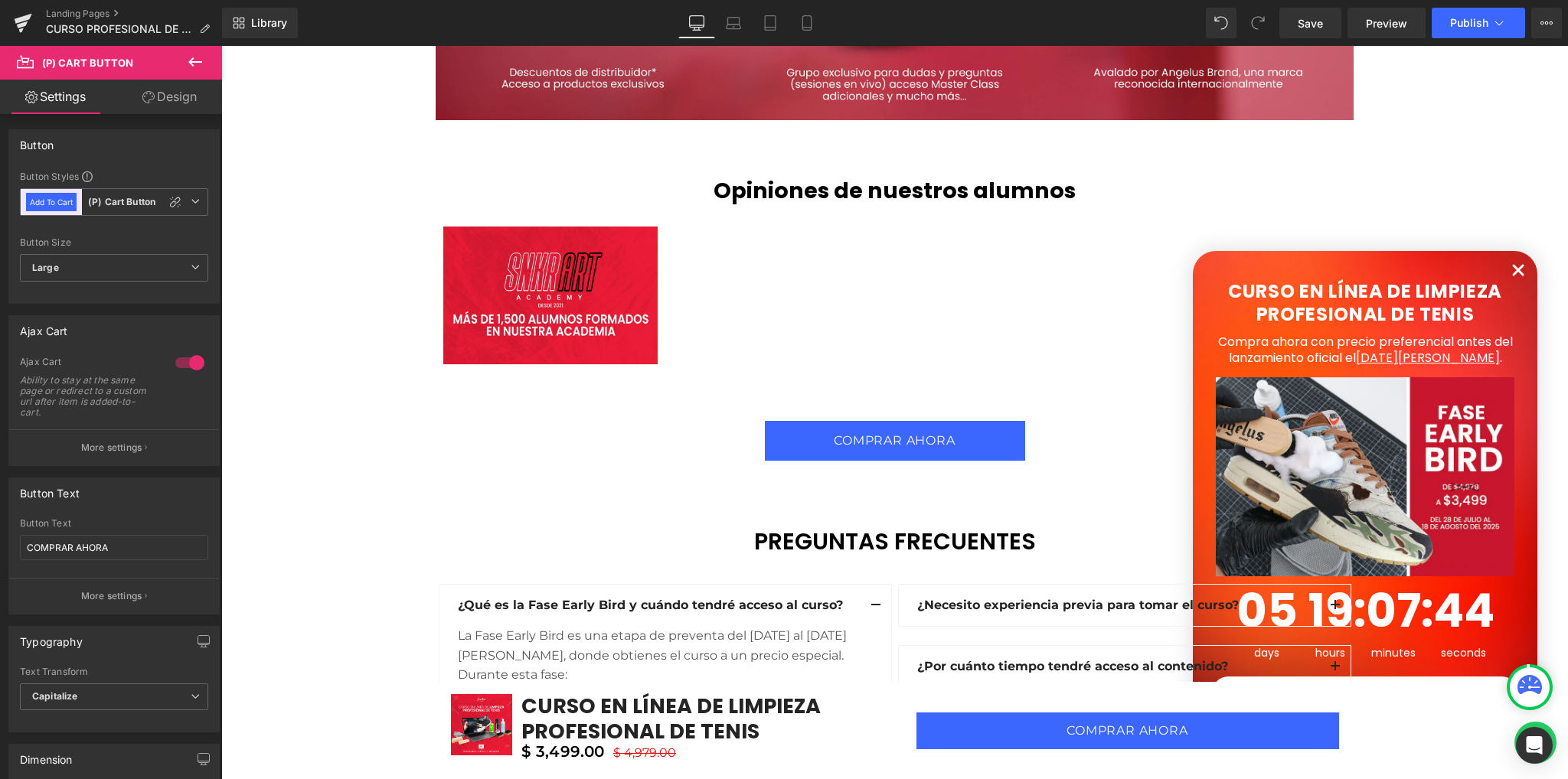
click at [175, 100] on link "Design" at bounding box center [169, 96] width 111 height 34
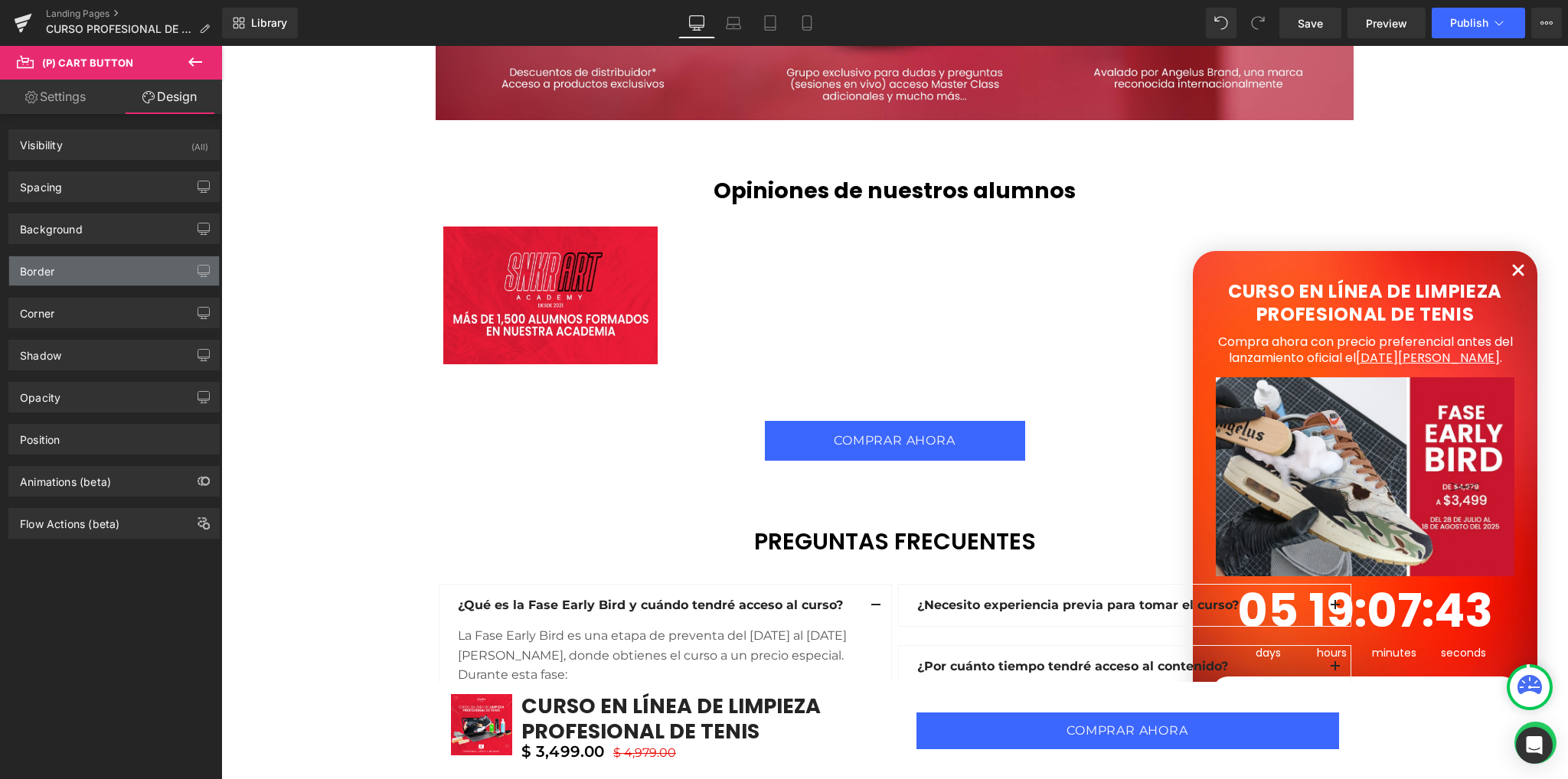
type input "#3c67ff"
type input "100"
click at [95, 233] on div "Background" at bounding box center [114, 229] width 210 height 29
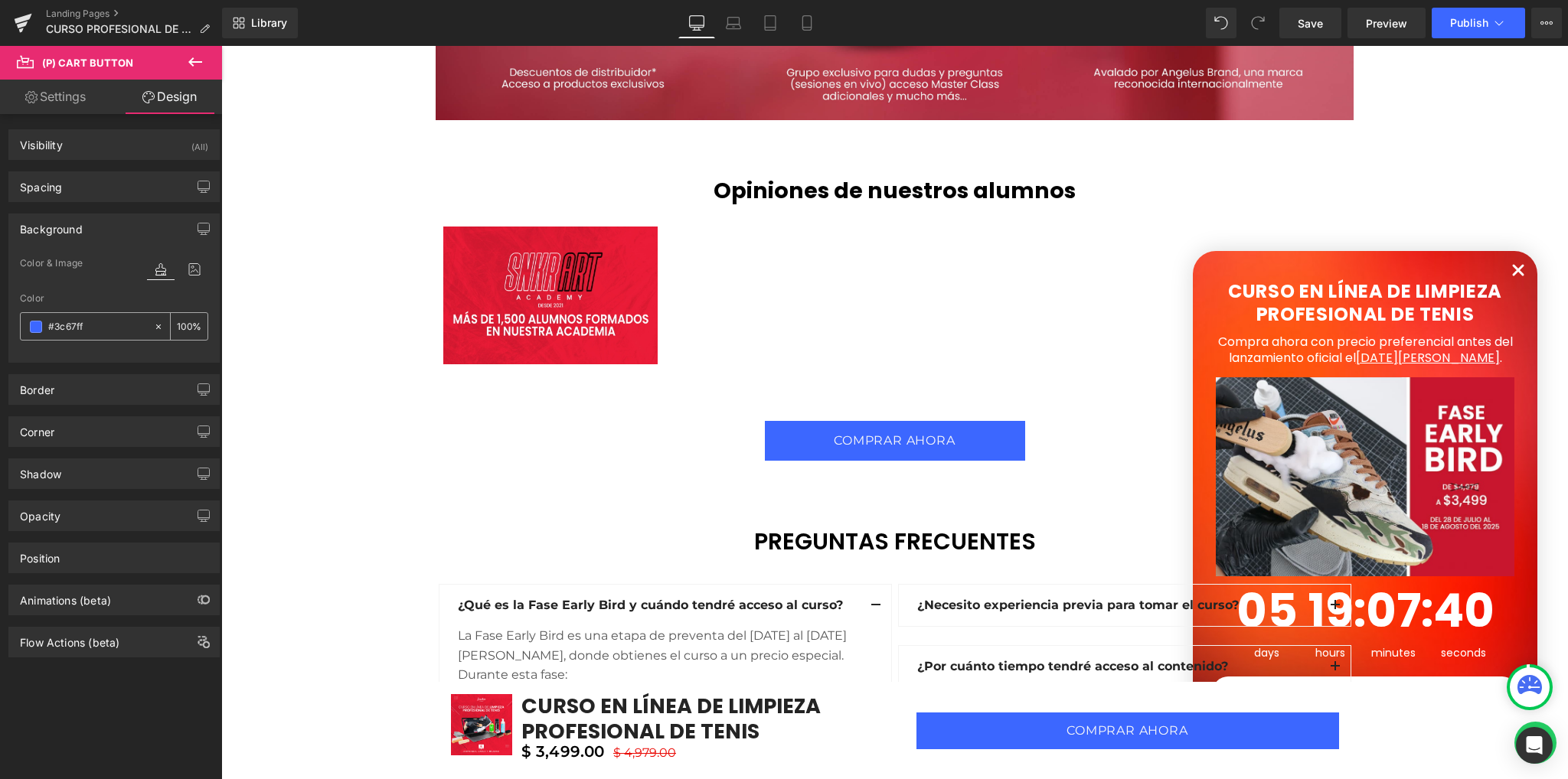
click at [93, 326] on input "#3c67ff" at bounding box center [97, 327] width 98 height 17
paste input "D12442"
type input "#D12442"
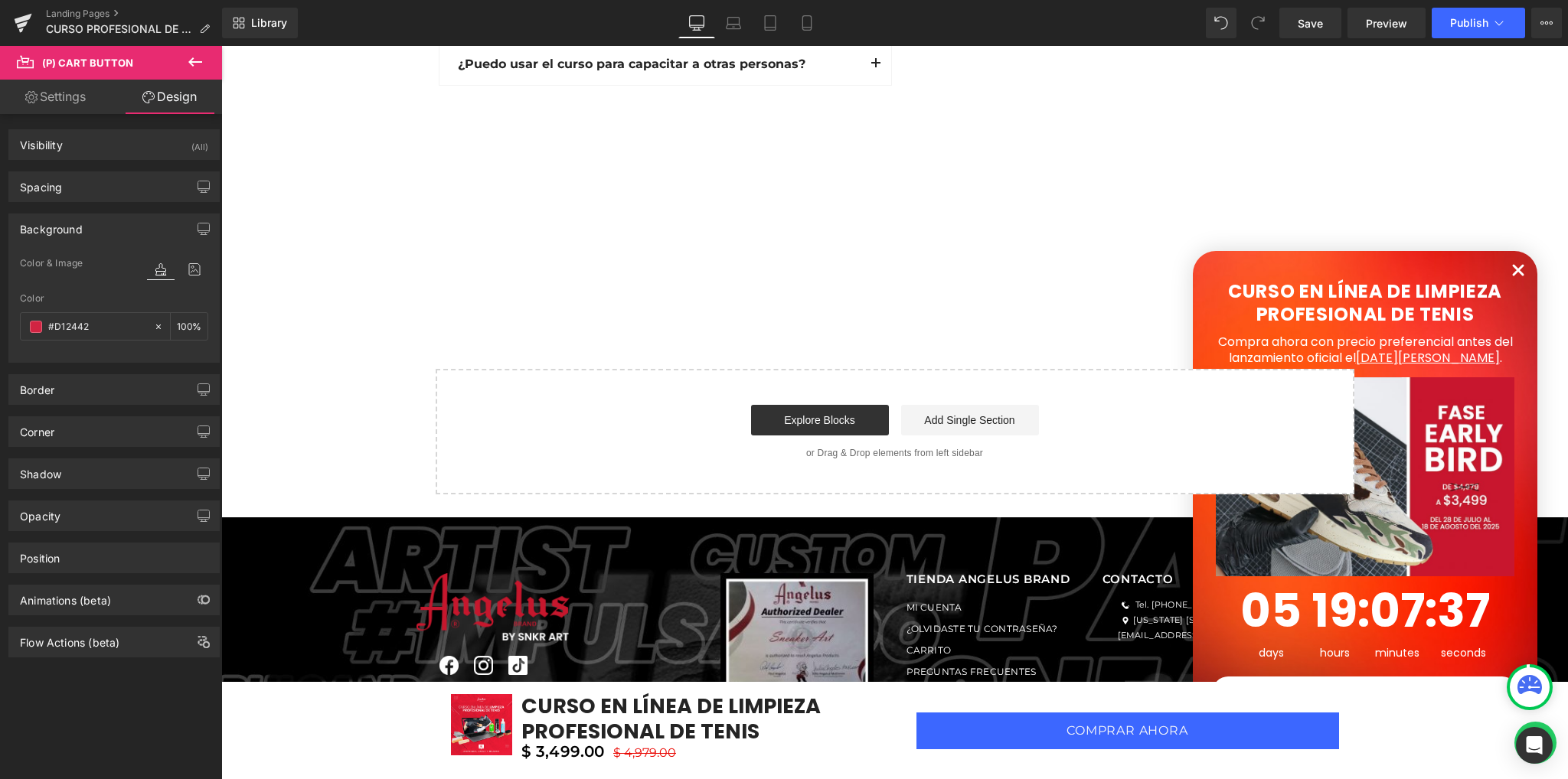
scroll to position [5445, 0]
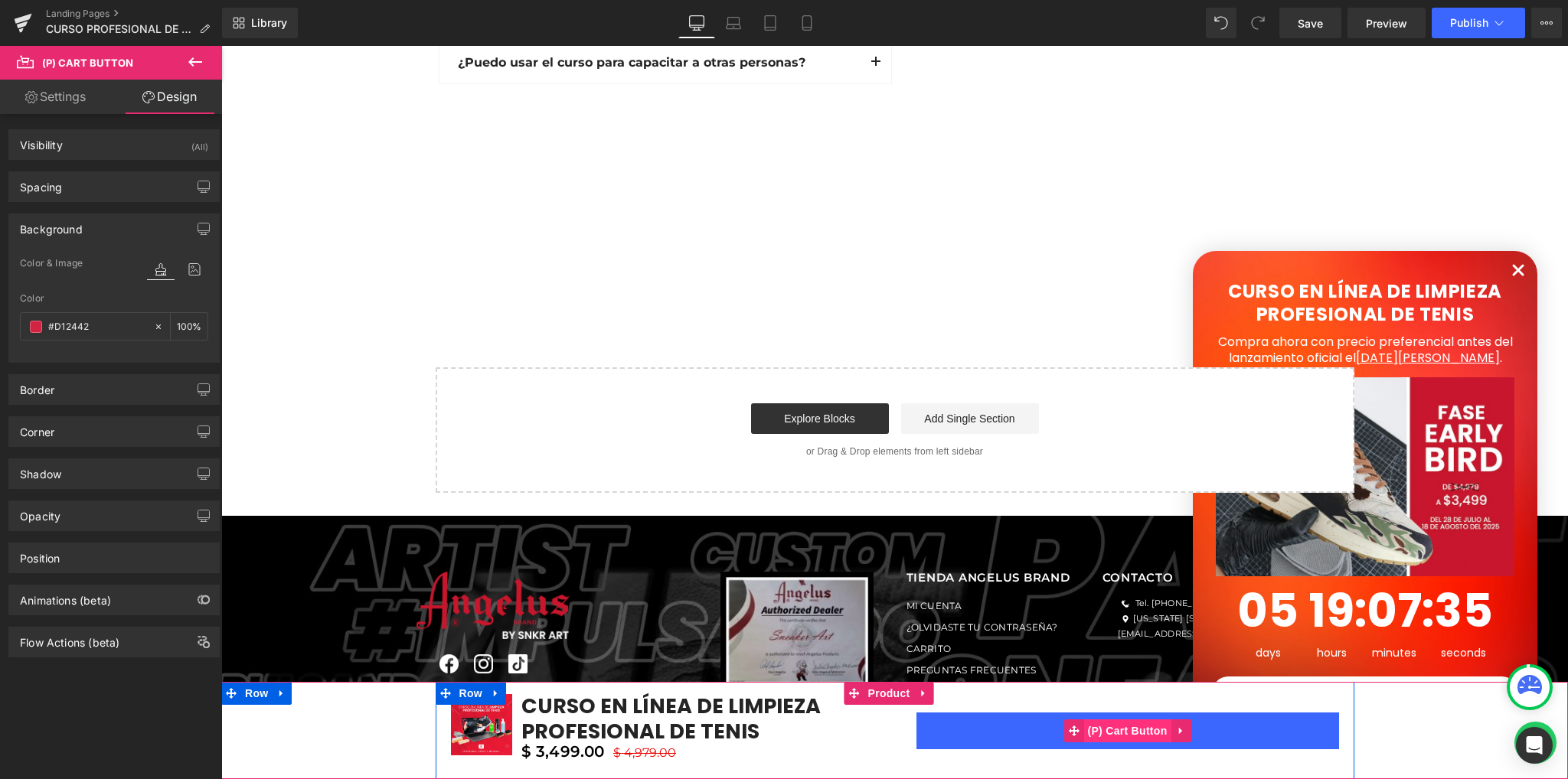
click at [1112, 734] on span "(P) Cart Button" at bounding box center [1127, 730] width 87 height 23
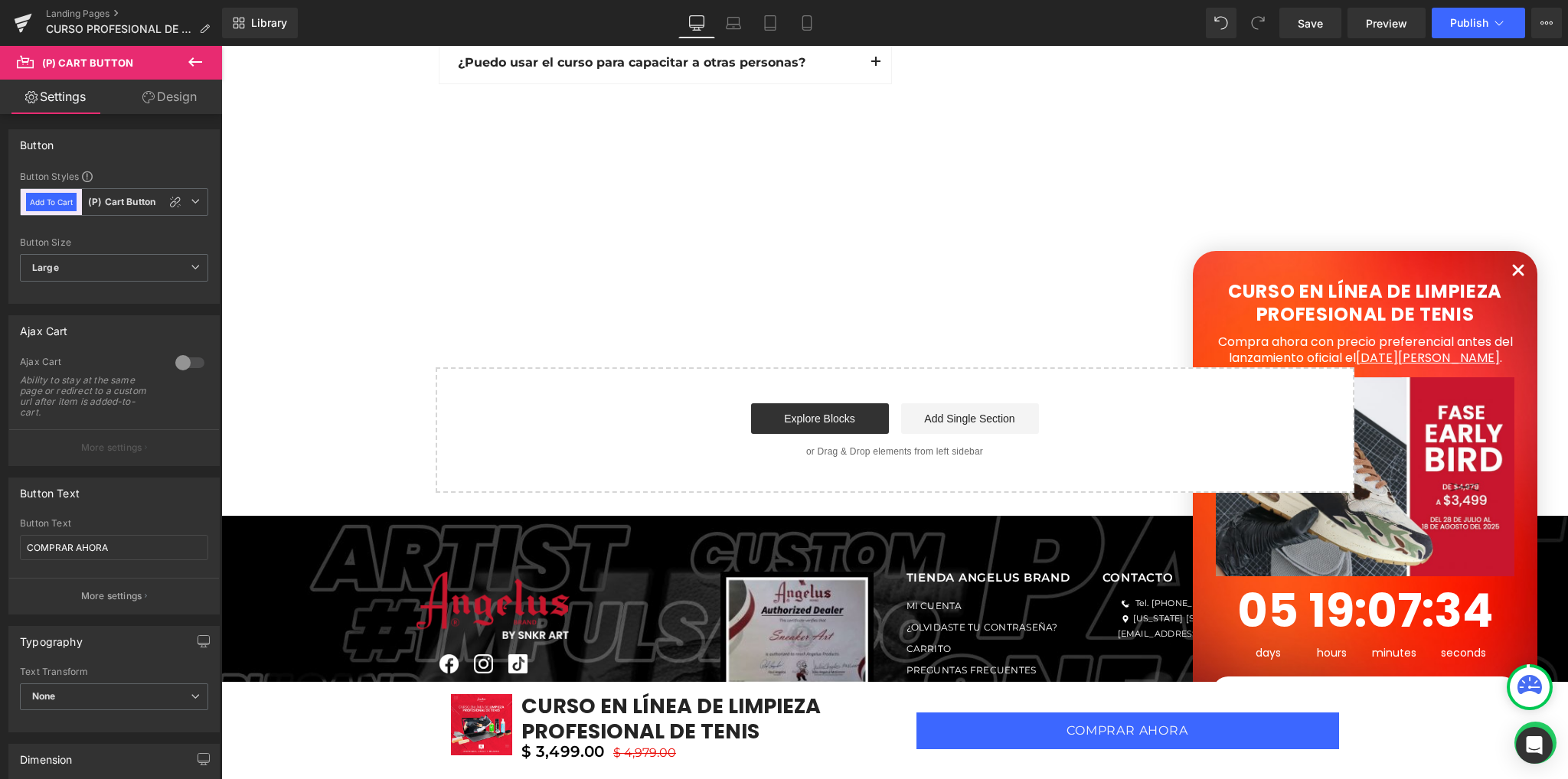
click at [181, 110] on link "Design" at bounding box center [169, 96] width 111 height 34
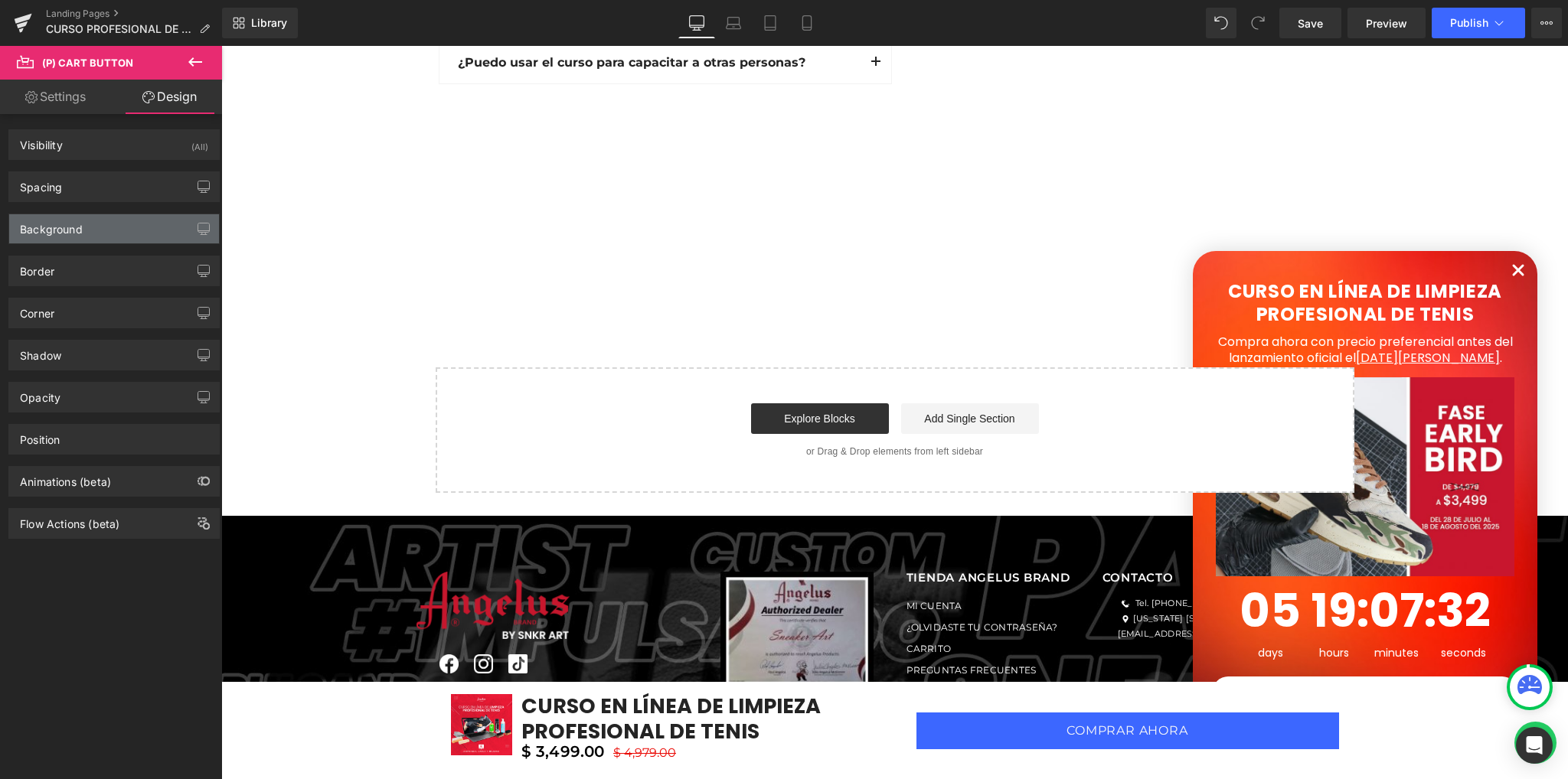
click at [55, 239] on div "Background" at bounding box center [114, 229] width 210 height 29
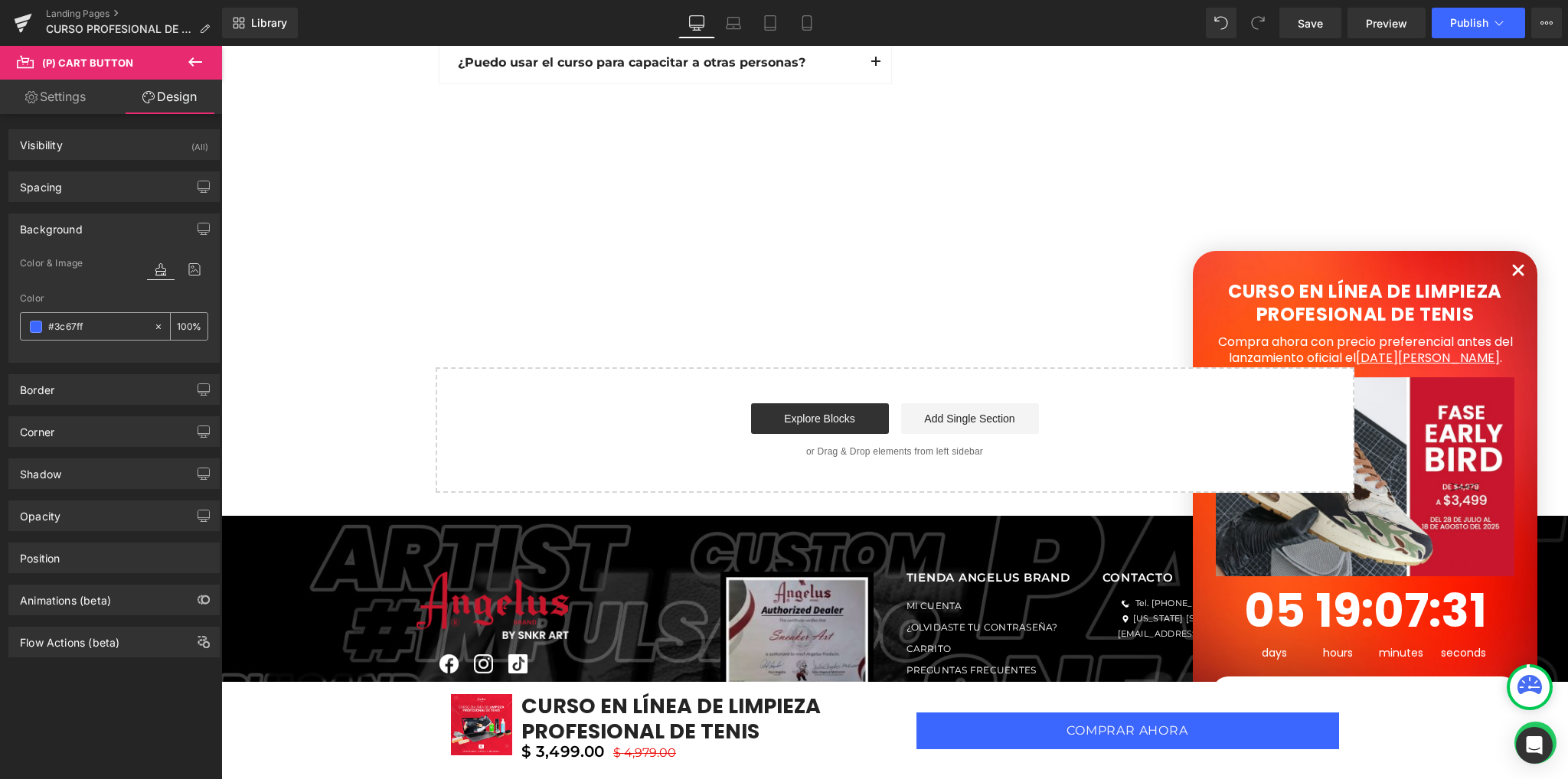
click at [92, 322] on input "#3c67ff" at bounding box center [97, 327] width 98 height 17
paste input "D12442"
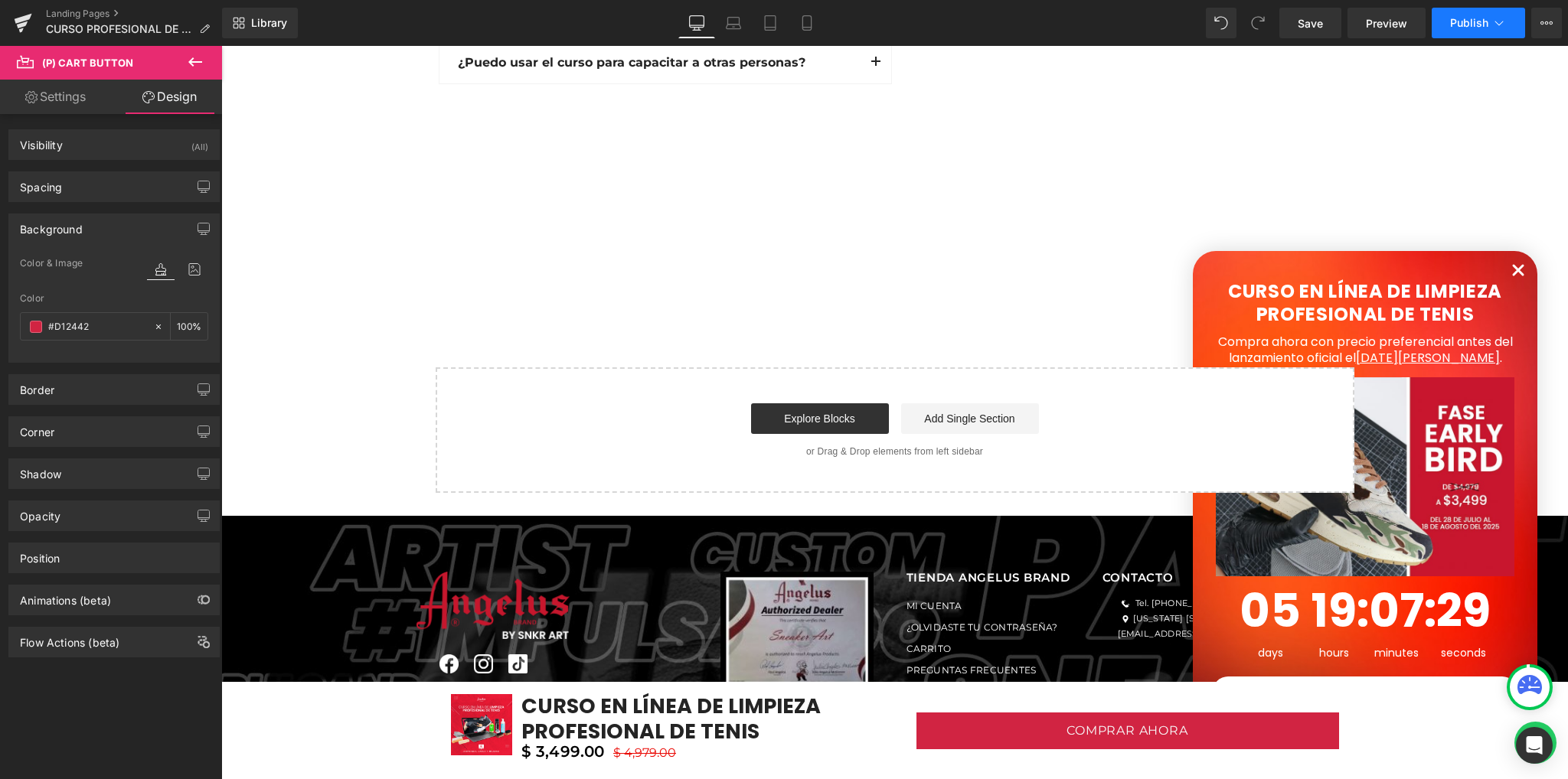
type input "#d12442"
click at [1457, 28] on span "Publish" at bounding box center [1469, 23] width 39 height 13
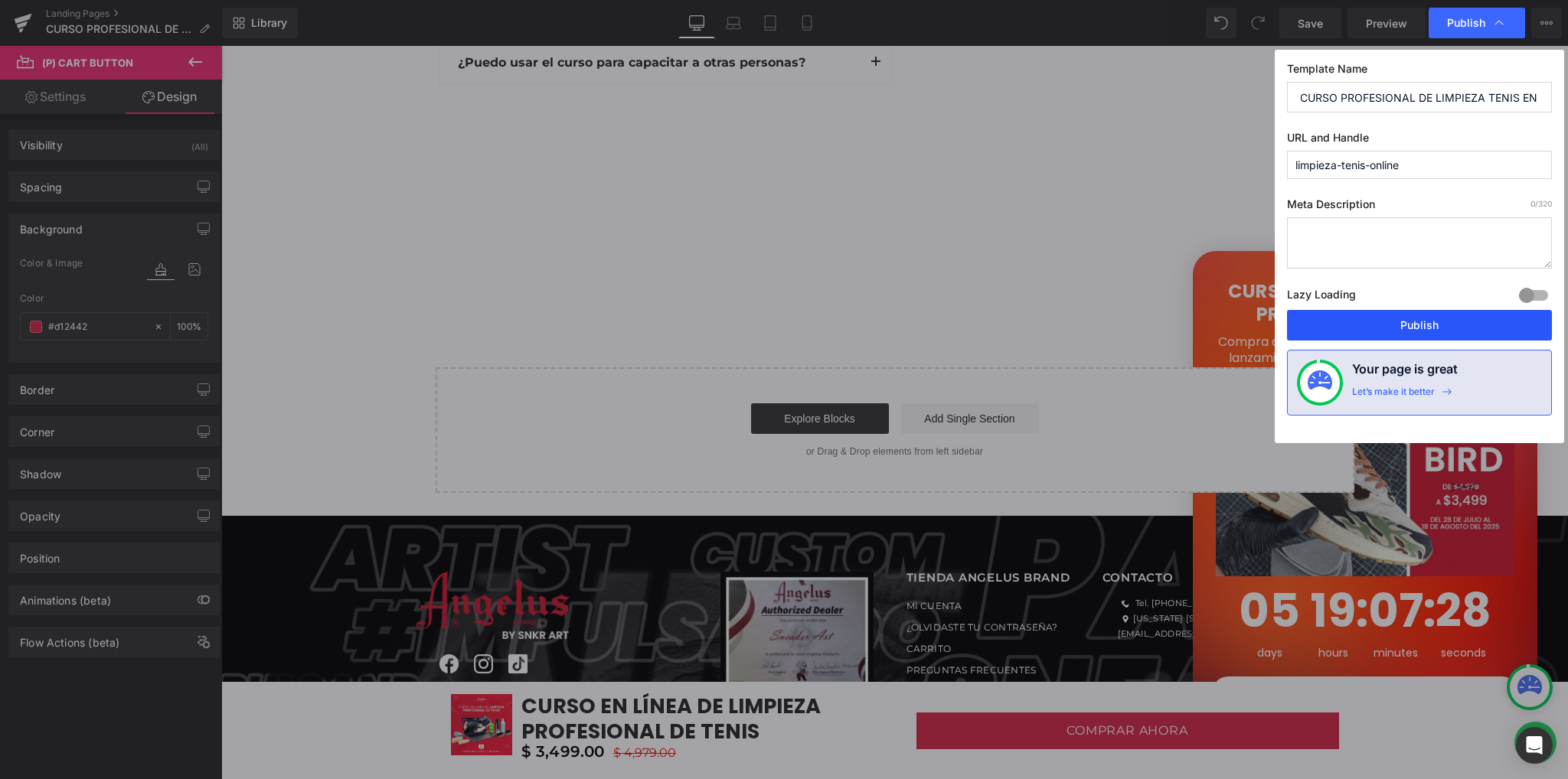
click at [1358, 312] on button "Publish" at bounding box center [1420, 325] width 265 height 31
